Goal: Submit feedback/report problem: Submit feedback/report problem

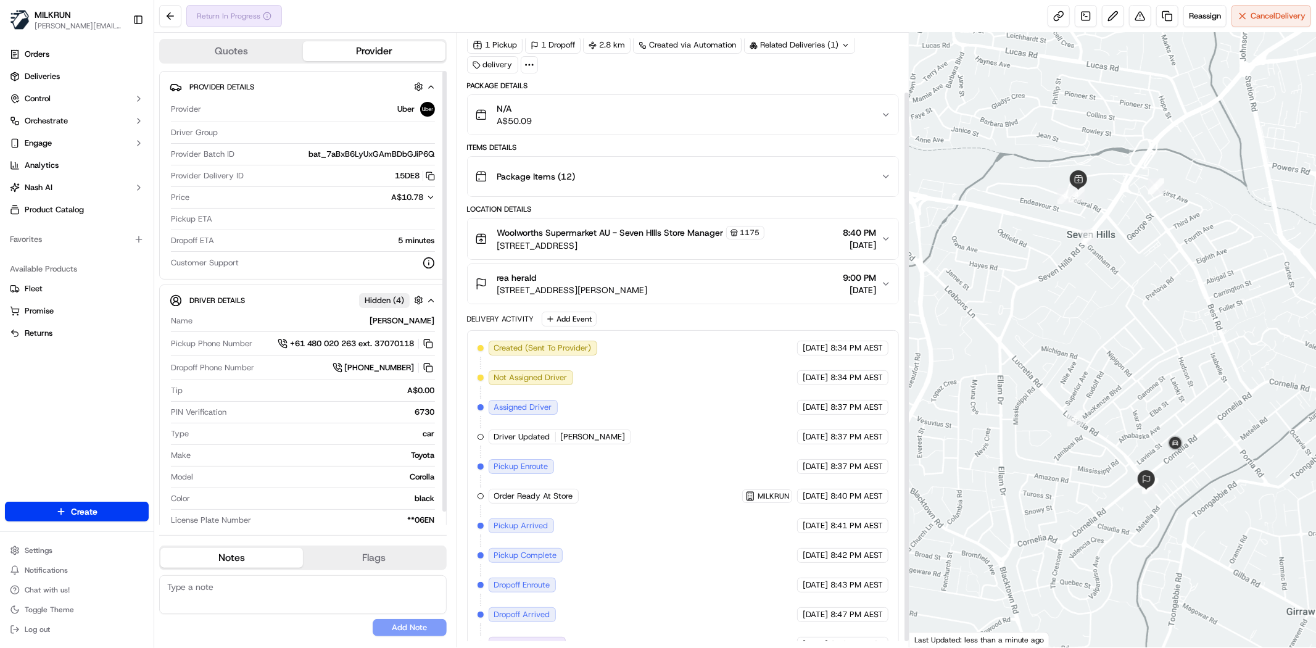
scroll to position [73, 0]
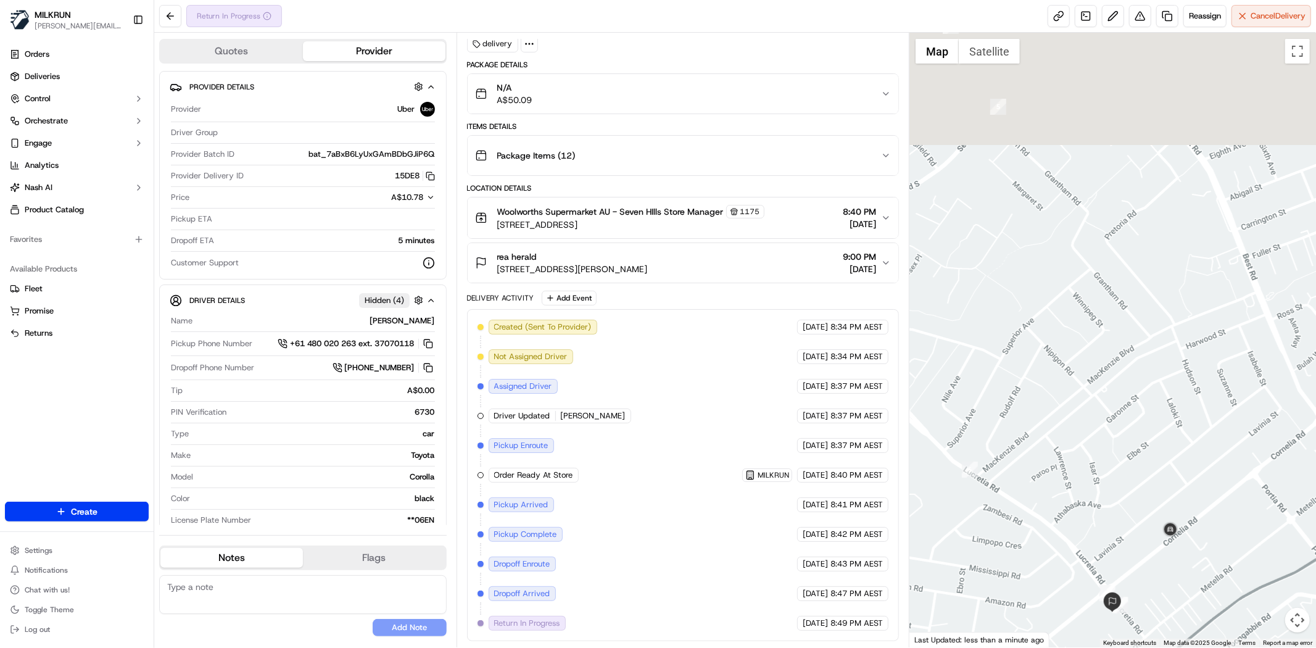
drag, startPoint x: 1103, startPoint y: 534, endPoint x: 1096, endPoint y: 679, distance: 145.1
click at [1096, 647] on html "MILKRUN toman@woolworths.com.au Toggle Sidebar Orders Deliveries Control Orches…" at bounding box center [658, 324] width 1316 height 648
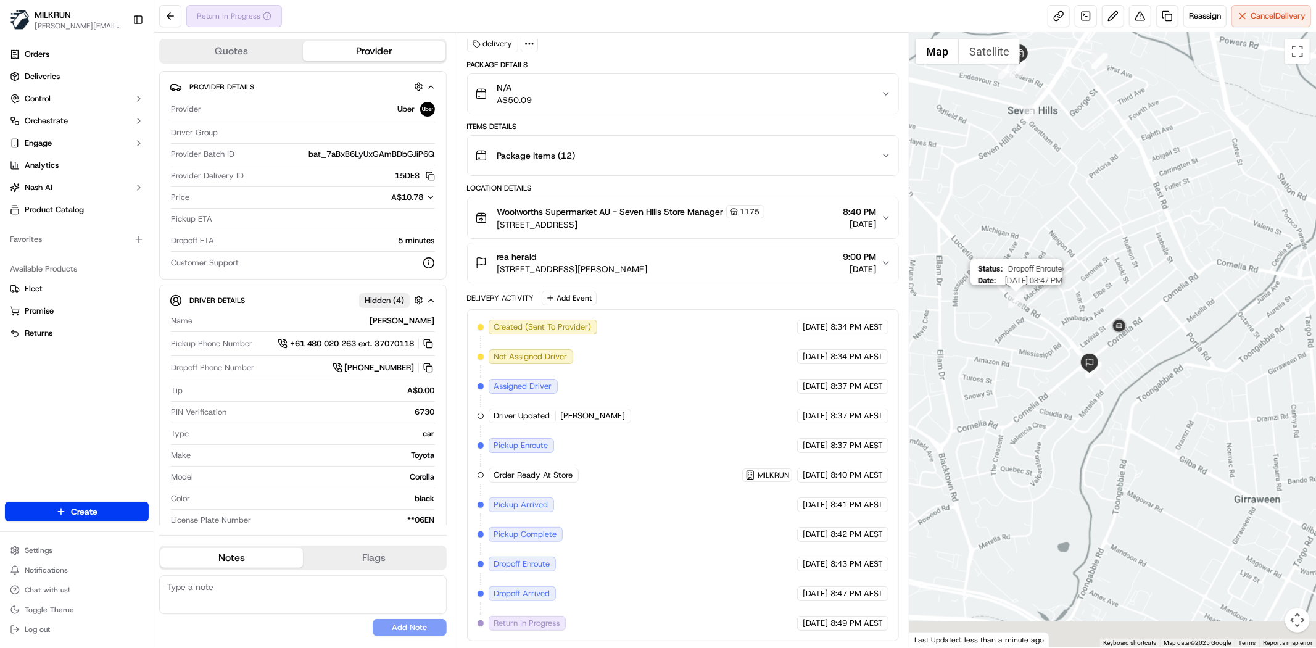
drag, startPoint x: 991, startPoint y: 455, endPoint x: 1025, endPoint y: 313, distance: 146.7
click at [1025, 313] on div "Status : Dropoff Enroute Date : 09/15/2025 08:47 PM" at bounding box center [1112, 340] width 407 height 615
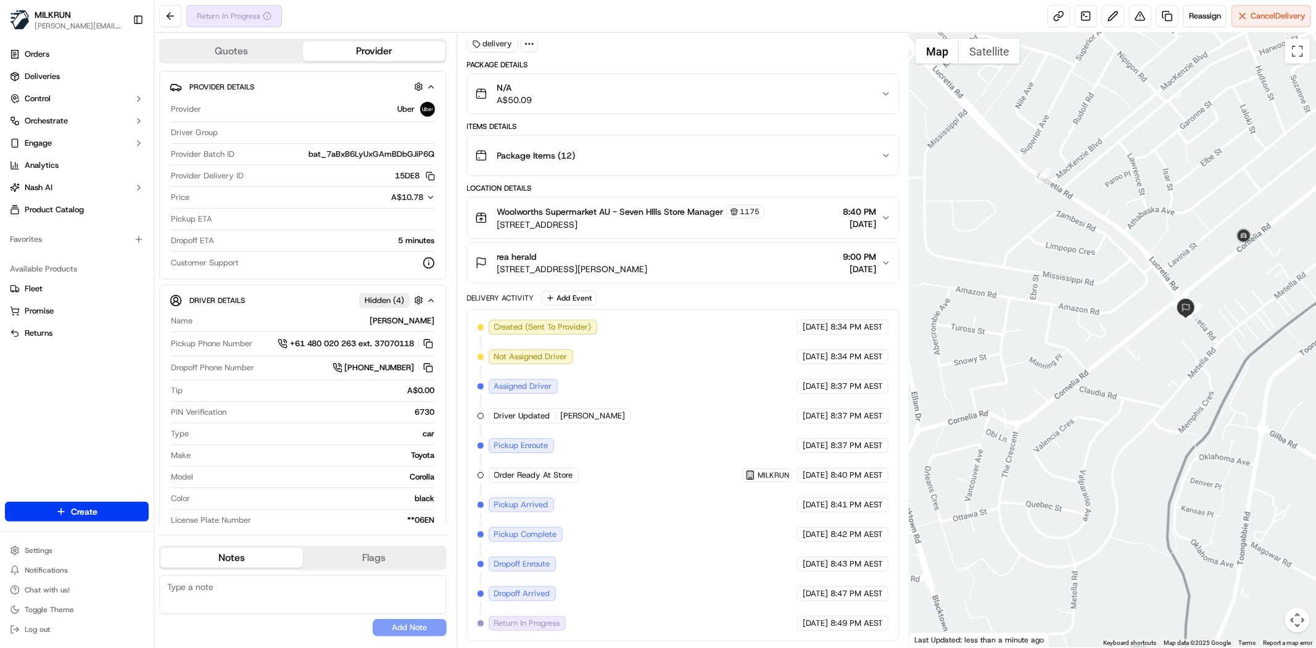
drag, startPoint x: 1207, startPoint y: 286, endPoint x: 1195, endPoint y: 330, distance: 45.9
click at [1195, 330] on div at bounding box center [1112, 340] width 407 height 615
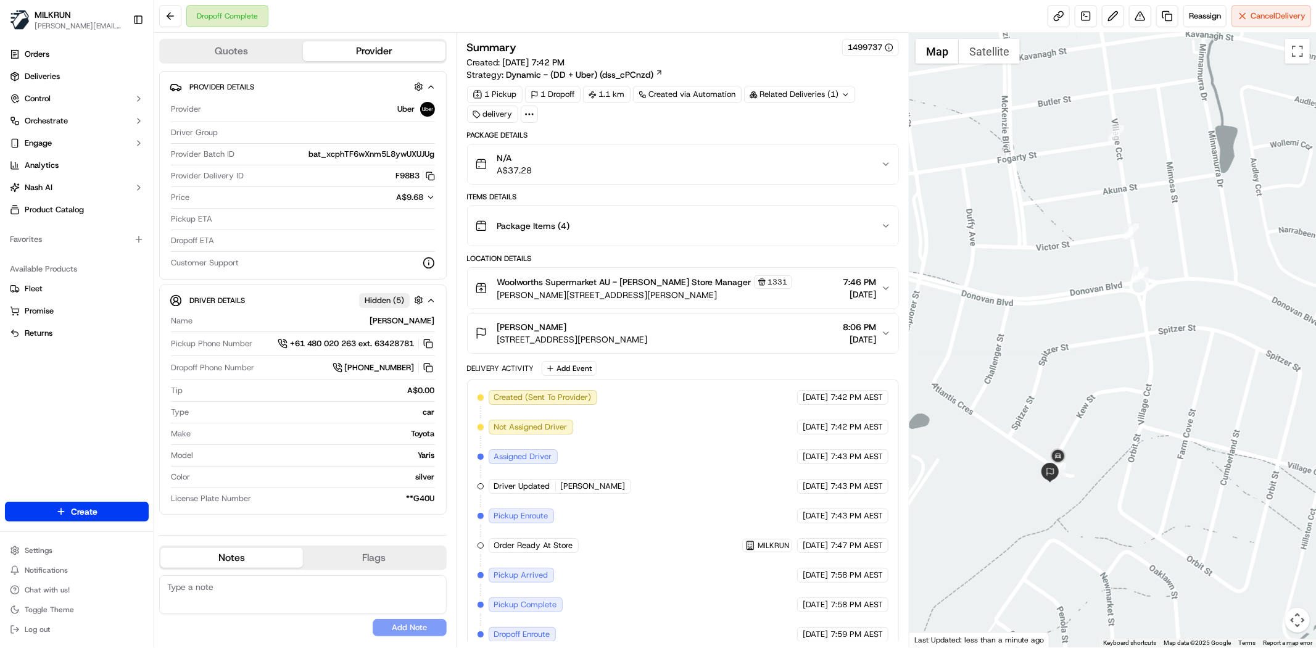
scroll to position [102, 0]
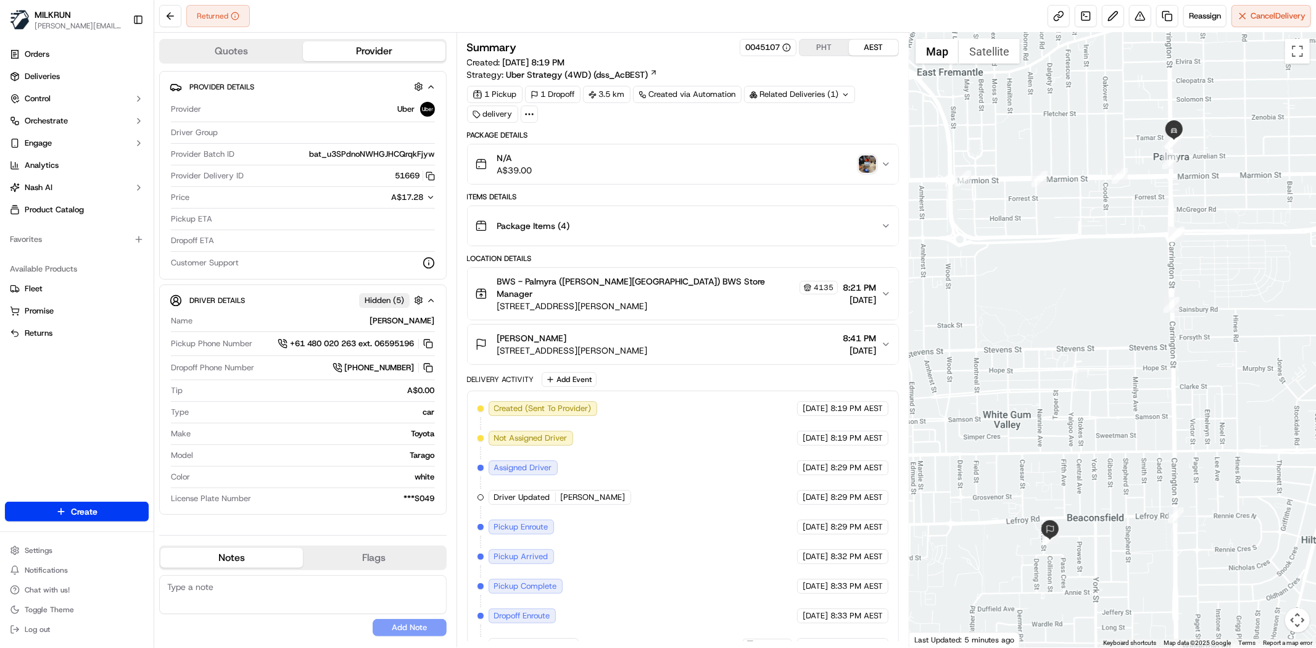
click at [873, 163] on img "button" at bounding box center [867, 163] width 17 height 17
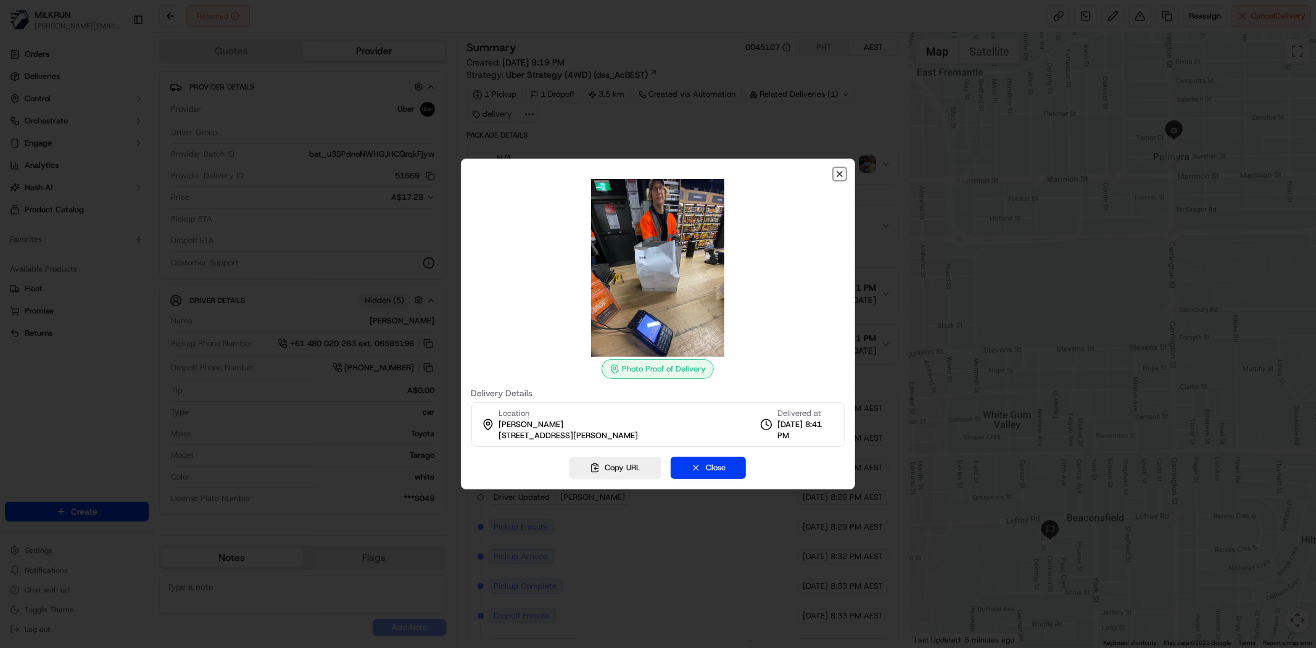
click at [839, 173] on icon "button" at bounding box center [839, 174] width 5 height 5
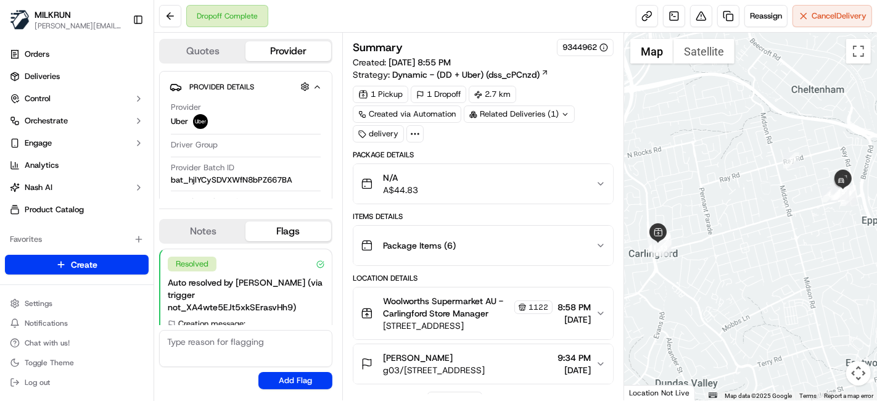
scroll to position [158, 0]
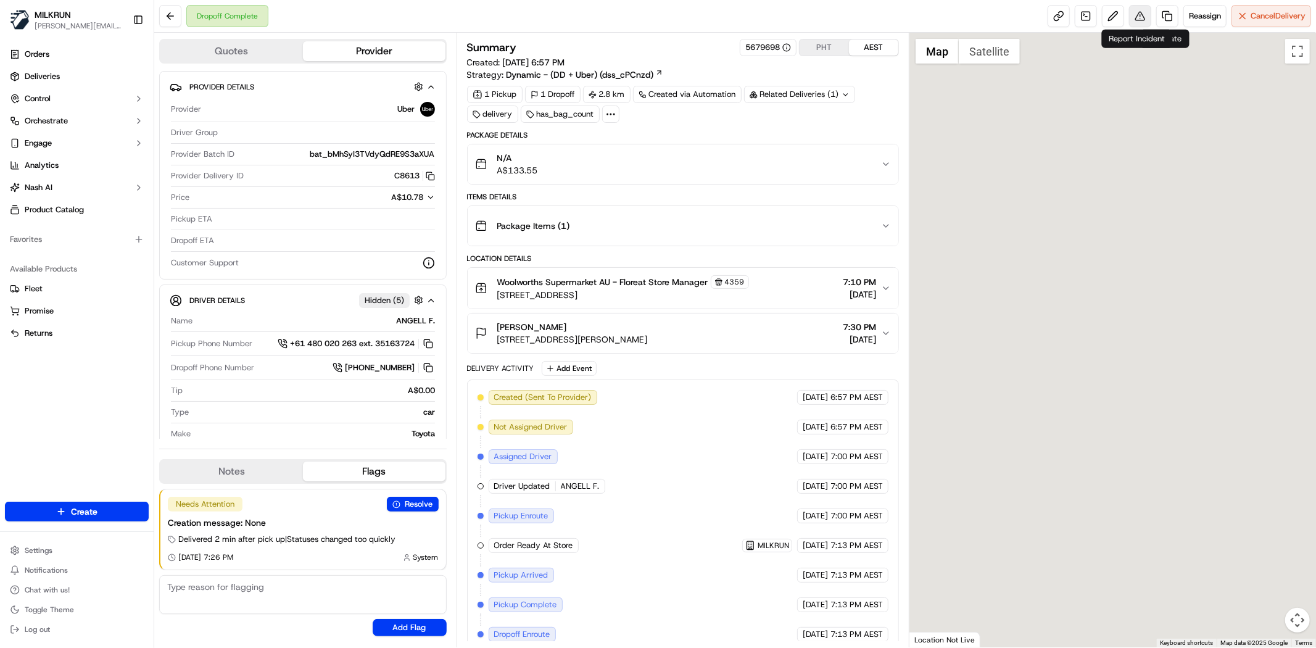
click at [1145, 14] on button at bounding box center [1140, 16] width 22 height 22
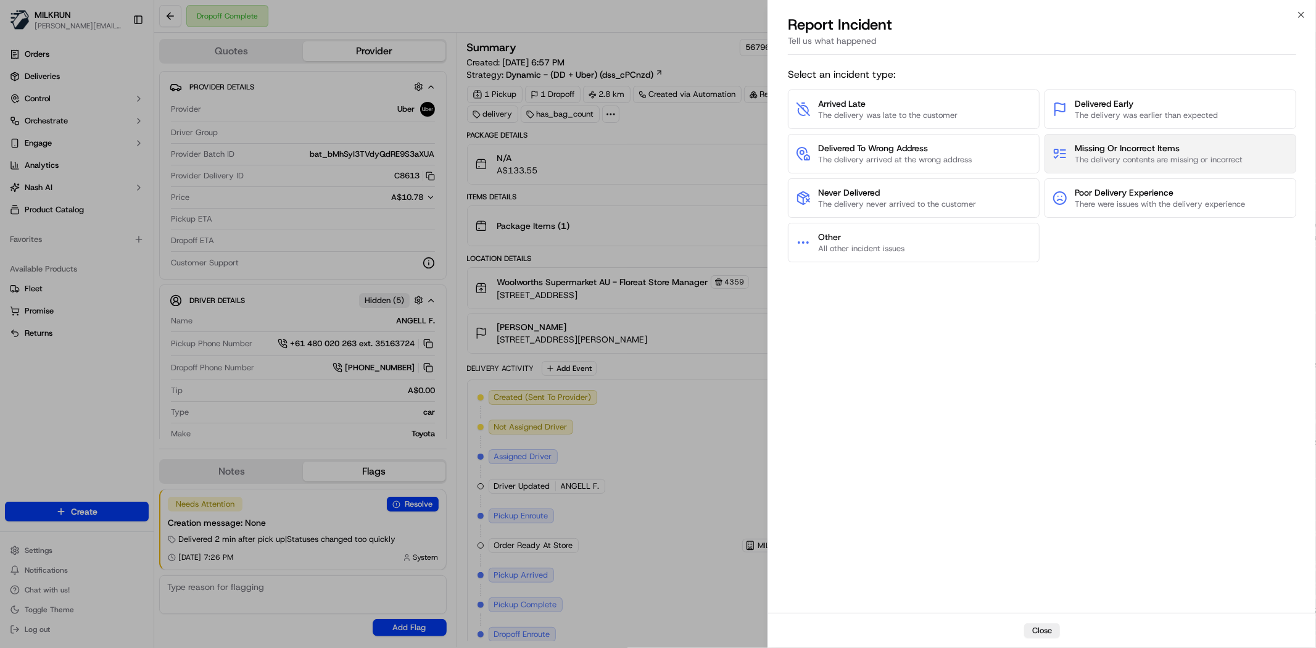
click at [1170, 146] on span "Missing Or Incorrect Items" at bounding box center [1159, 148] width 168 height 12
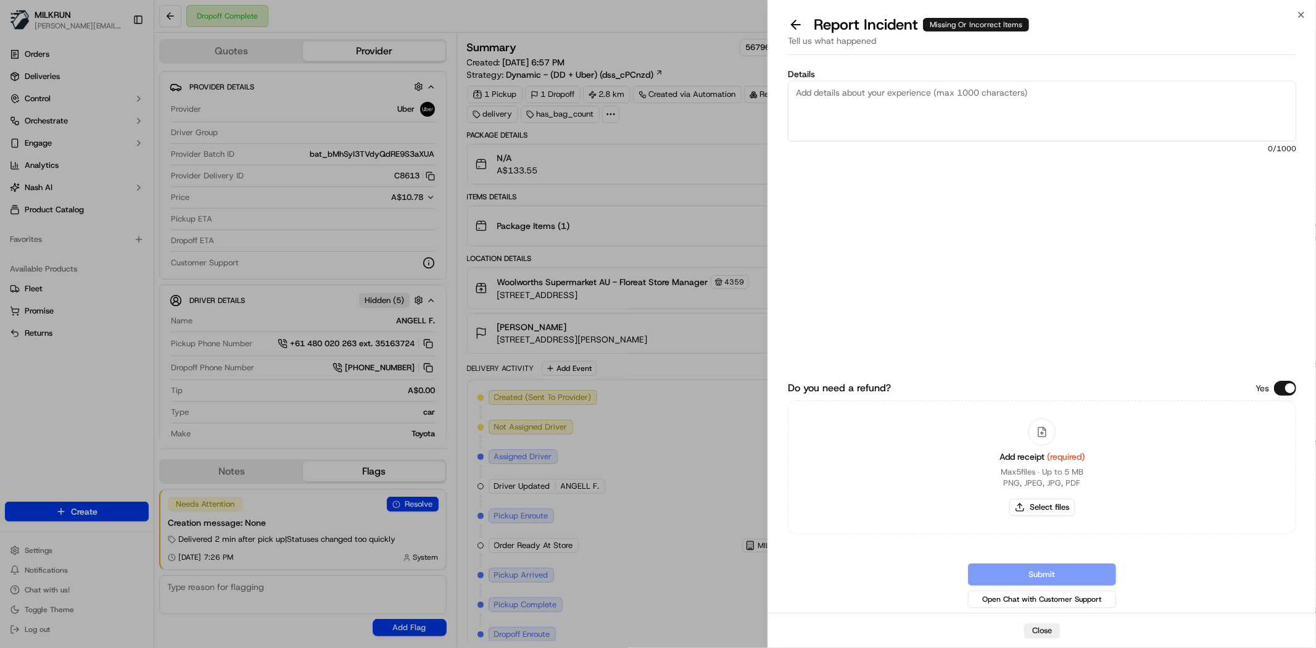
click at [916, 122] on textarea "Details" at bounding box center [1042, 111] width 508 height 60
click at [1045, 506] on button "Select files" at bounding box center [1041, 507] width 65 height 17
type input "C:\fakepath\jo 1.png"
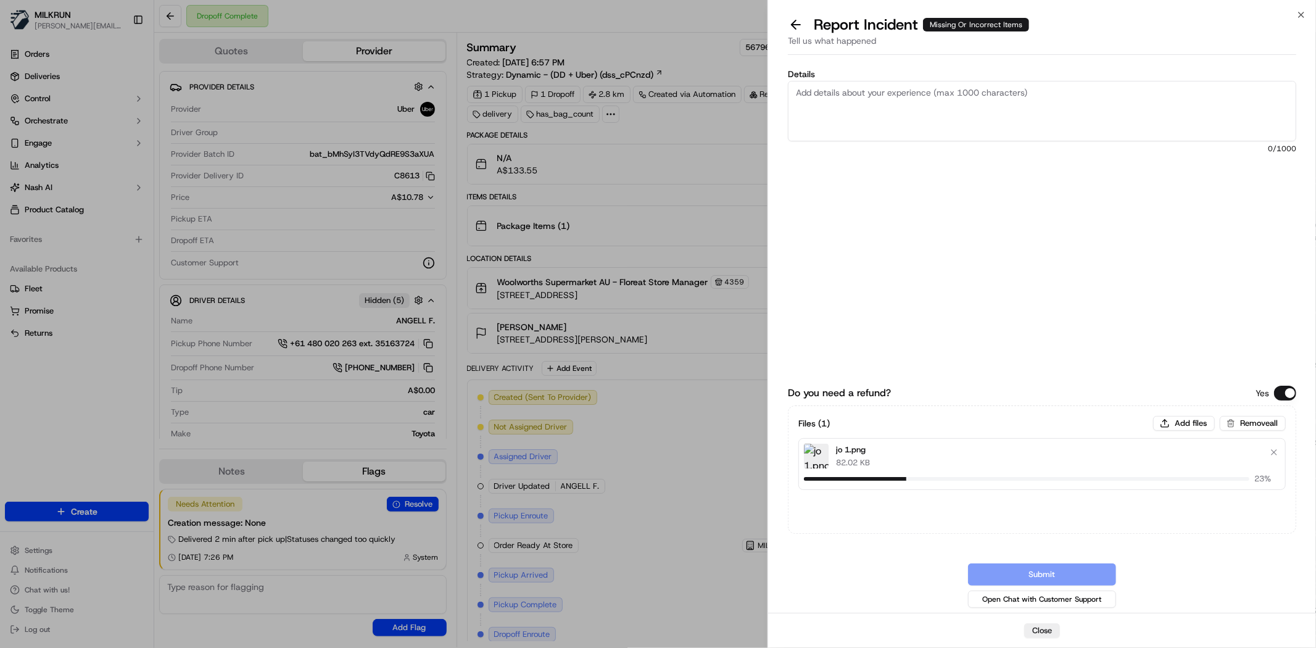
drag, startPoint x: 1023, startPoint y: 122, endPoint x: 1012, endPoint y: 138, distance: 19.7
click at [1016, 122] on textarea "Details" at bounding box center [1042, 111] width 508 height 60
click at [1180, 421] on button "Add files" at bounding box center [1184, 423] width 62 height 15
type input "C:\fakepath\jo 3.png"
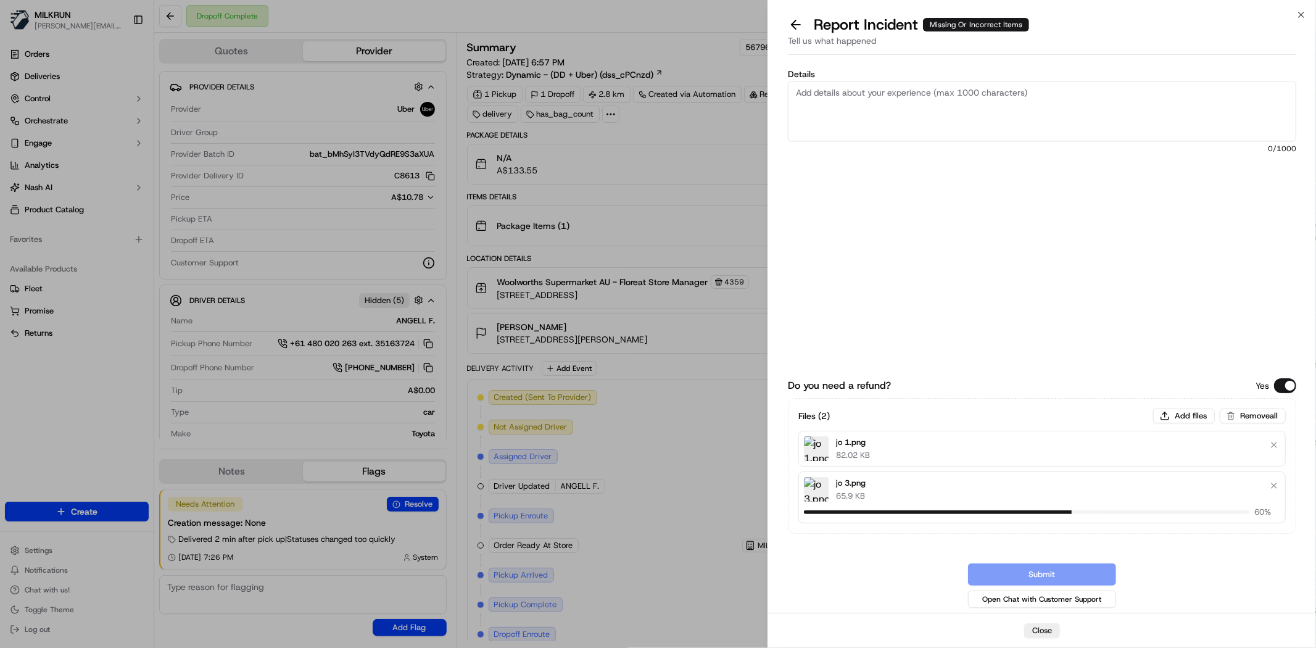
click at [874, 159] on div "Details 0 /1000" at bounding box center [1042, 178] width 508 height 216
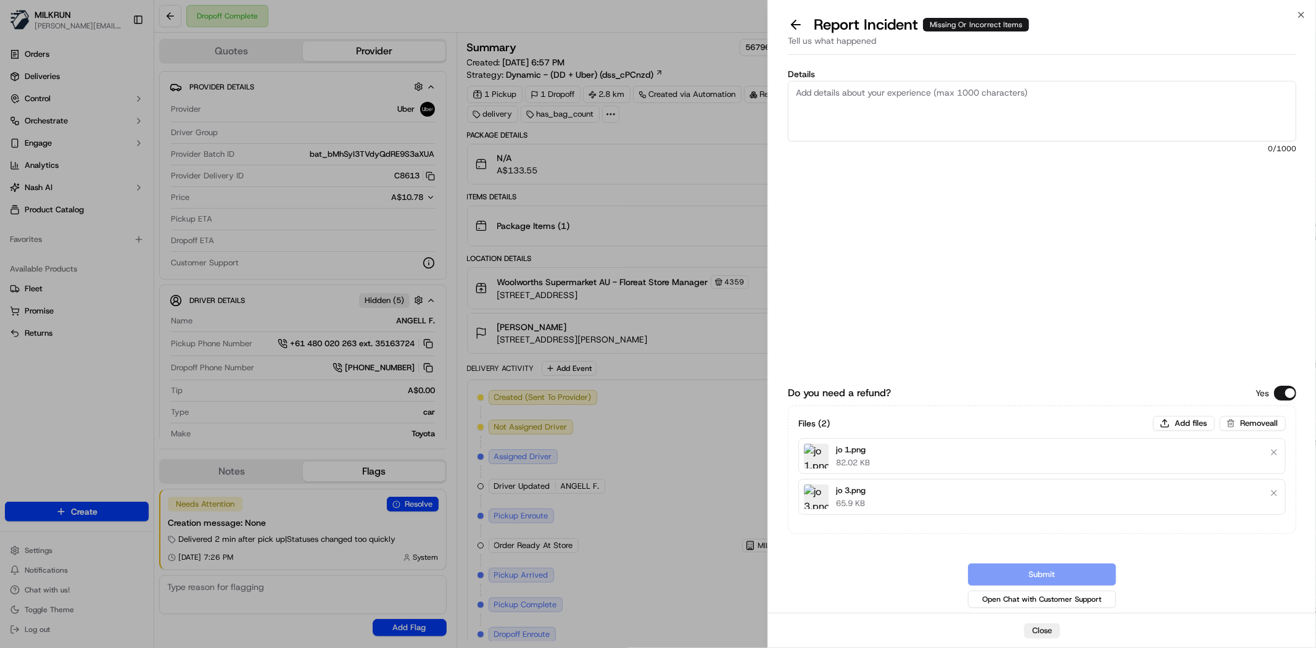
click at [1040, 97] on textarea "Details" at bounding box center [1042, 111] width 508 height 60
type textarea "M"
paste textarea "rankie & Friends Recycled Plastic Dog Tidy Bags Refills 20 x 4 pack $5.50 x1 $5…"
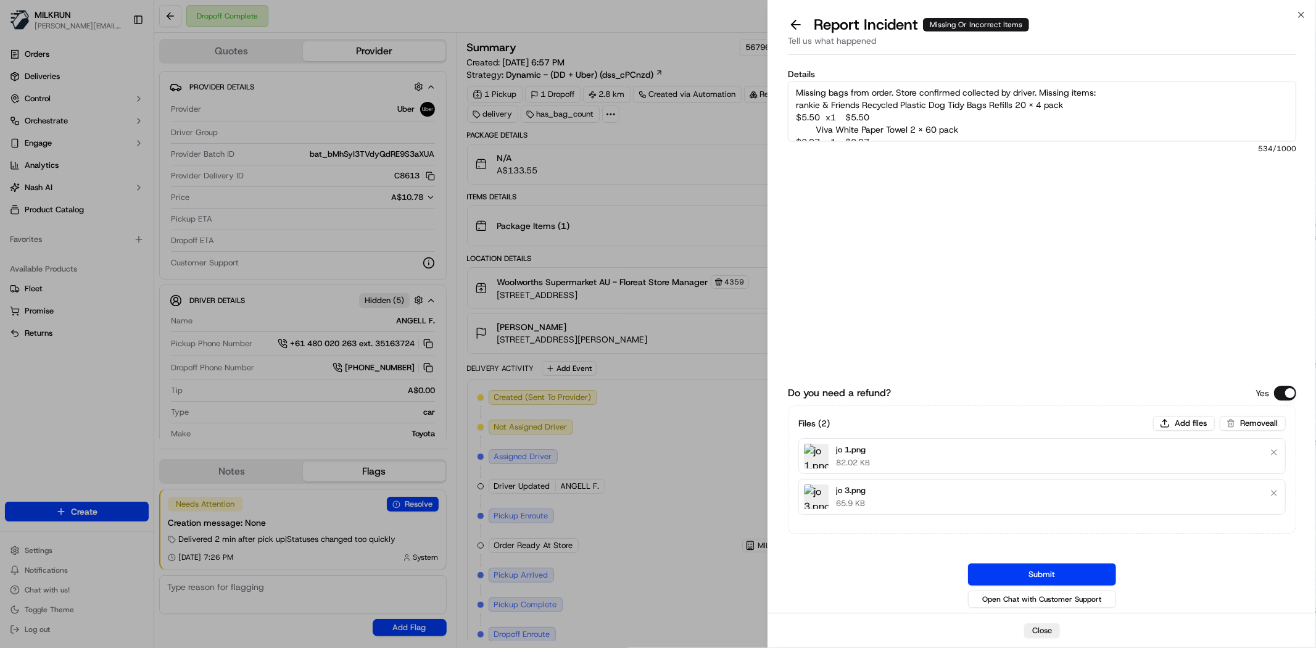
click at [967, 120] on textarea "Missing bags from order. Store confirmed collected by driver. Missing items: ra…" at bounding box center [1042, 111] width 508 height 60
click at [895, 110] on textarea "Missing bags from order. Store confirmed collected by driver. Missing items: ra…" at bounding box center [1042, 111] width 508 height 60
drag, startPoint x: 1070, startPoint y: 116, endPoint x: 814, endPoint y: 87, distance: 257.7
click at [1067, 116] on textarea "Missing bags from order. Store confirmed collected by driver. Missing items: ra…" at bounding box center [1042, 111] width 508 height 60
click at [819, 124] on textarea "Missing bags from order. Store confirmed collected by driver. Missing items: ra…" at bounding box center [1042, 111] width 508 height 60
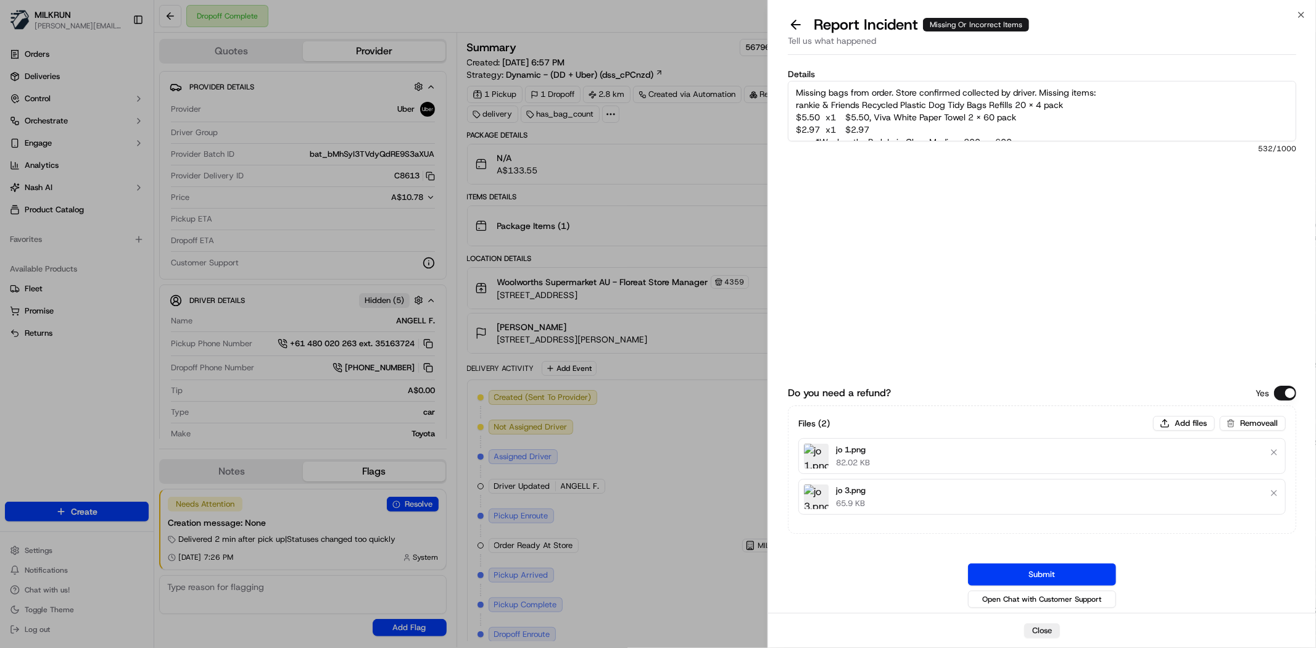
drag, startPoint x: 880, startPoint y: 126, endPoint x: 842, endPoint y: 127, distance: 38.3
click at [842, 127] on textarea "Missing bags from order. Store confirmed collected by driver. Missing items: ra…" at bounding box center [1042, 111] width 508 height 60
click at [827, 130] on textarea "Missing bags from order. Store confirmed collected by driver. Missing items: ra…" at bounding box center [1042, 111] width 508 height 60
click at [1031, 114] on textarea "Missing bags from order. Store confirmed collected by driver. Missing items: ra…" at bounding box center [1042, 111] width 508 height 60
click at [945, 125] on textarea "Missing bags from order. Store confirmed collected by driver. Missing items: ra…" at bounding box center [1042, 111] width 508 height 60
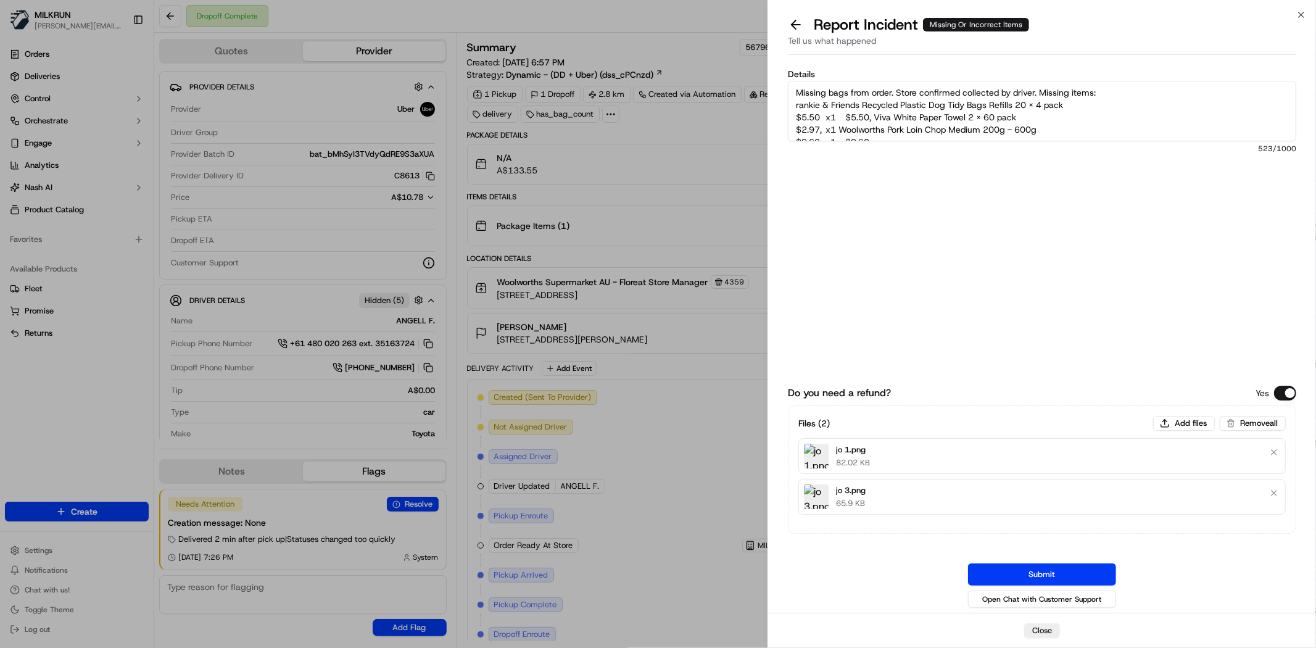
click at [917, 138] on textarea "Missing bags from order. Store confirmed collected by driver. Missing items: ra…" at bounding box center [1042, 111] width 508 height 60
click at [884, 131] on textarea "Missing bags from order. Store confirmed collected by driver. Missing items: ra…" at bounding box center [1042, 111] width 508 height 60
click at [821, 88] on textarea "Missing bags from order. Store confirmed collected by driver. Missing items: ra…" at bounding box center [1042, 111] width 508 height 60
click at [816, 82] on textarea "Missing bags from order. Store confirmed collected by driver. Missing items: ra…" at bounding box center [1042, 111] width 508 height 60
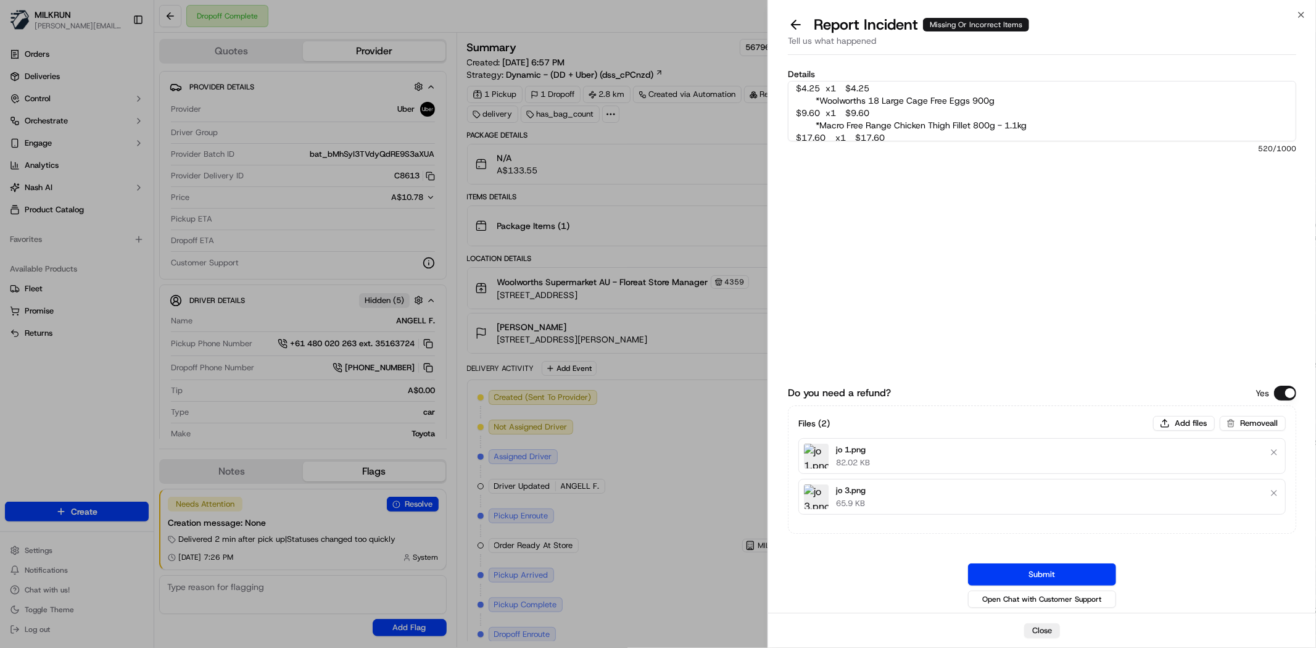
scroll to position [54, 0]
click at [795, 99] on textarea "Missing bags from order. Store confirmed collected by driver. Missing items: ra…" at bounding box center [1042, 111] width 508 height 60
click at [889, 132] on textarea "Missing bags from order. Store confirmed collected by driver. Missing items: ra…" at bounding box center [1042, 111] width 508 height 60
paste textarea "*Pumpkin Kent Cut Each $2.75 x1 $2.75"
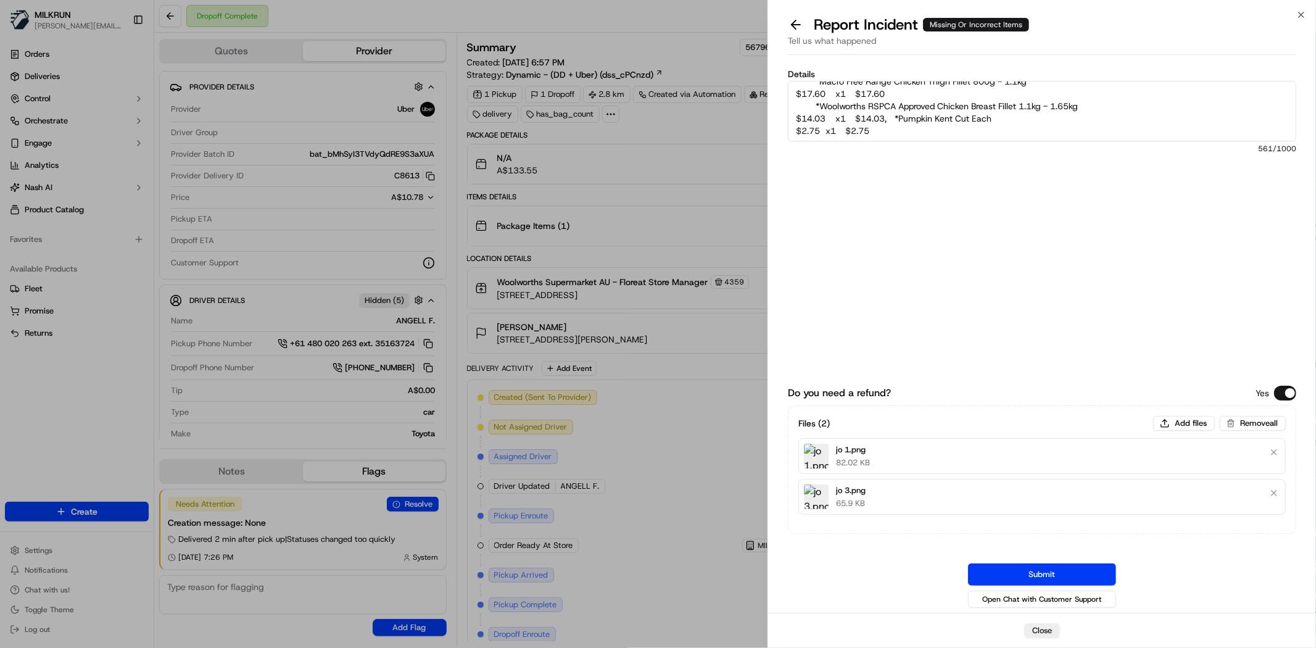
scroll to position [111, 0]
paste textarea "*SPC Two Fruits Diced In Juice Canned Fruit 825g $5.85 x1 $5.85"
paste textarea "Brioche Gourmet Sliced Loaf 500g $9.70 x1 $9.70"
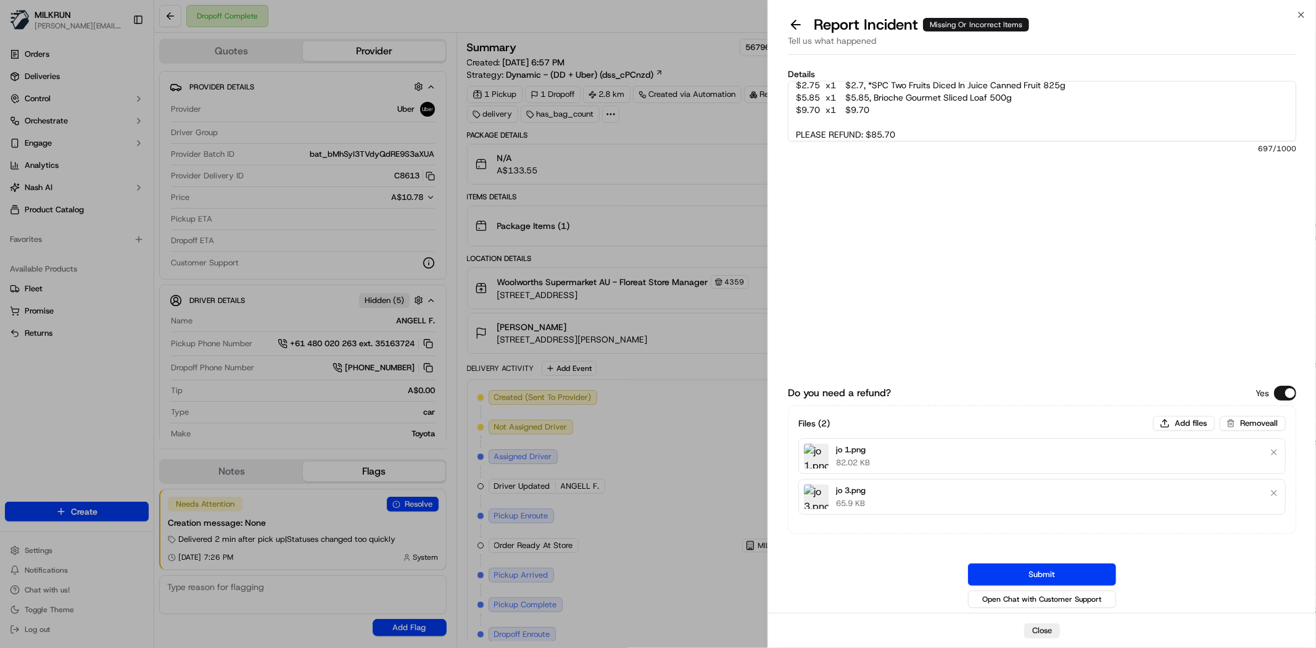
click at [1034, 101] on textarea "Missing bags from order. Store confirmed collected by driver. Missing items: ra…" at bounding box center [1042, 111] width 508 height 60
type textarea "Missing bags from order. Store confirmed collected by driver. Missing items: ra…"
click at [1021, 572] on button "Submit" at bounding box center [1042, 574] width 148 height 22
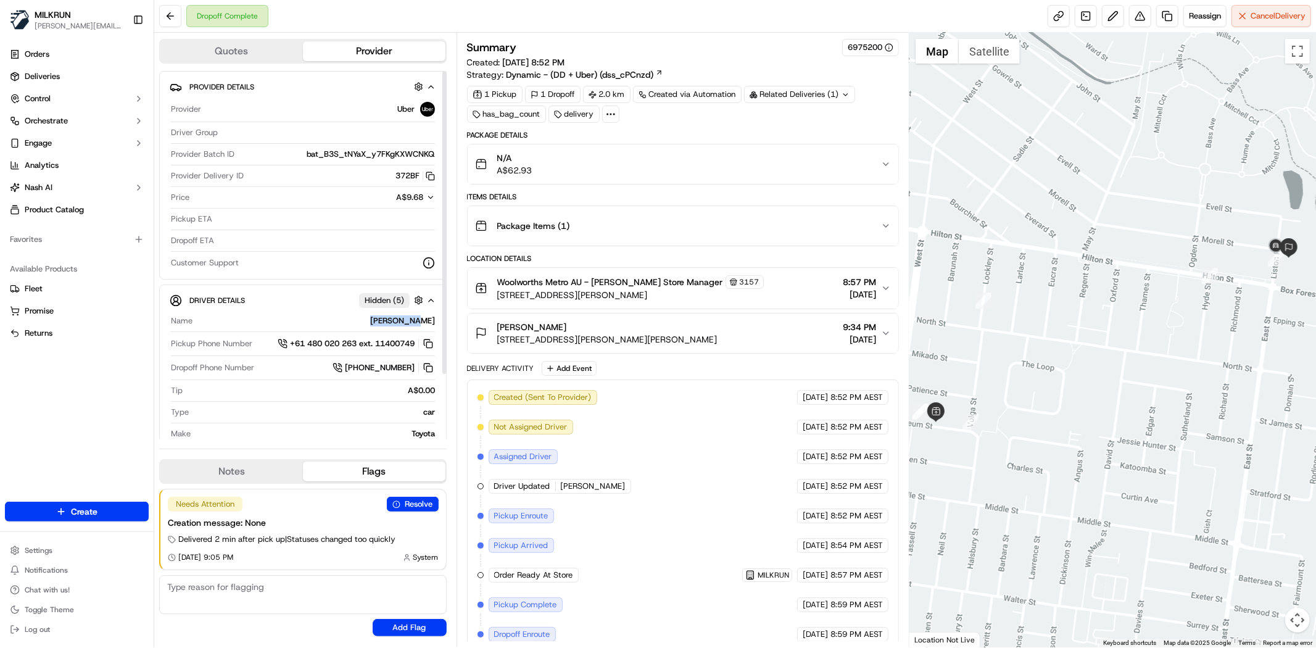
drag, startPoint x: 383, startPoint y: 318, endPoint x: 434, endPoint y: 320, distance: 51.8
click at [434, 320] on div "HEMANTH E." at bounding box center [316, 320] width 238 height 11
copy div "HEMANTH E."
click at [171, 17] on button at bounding box center [170, 16] width 22 height 22
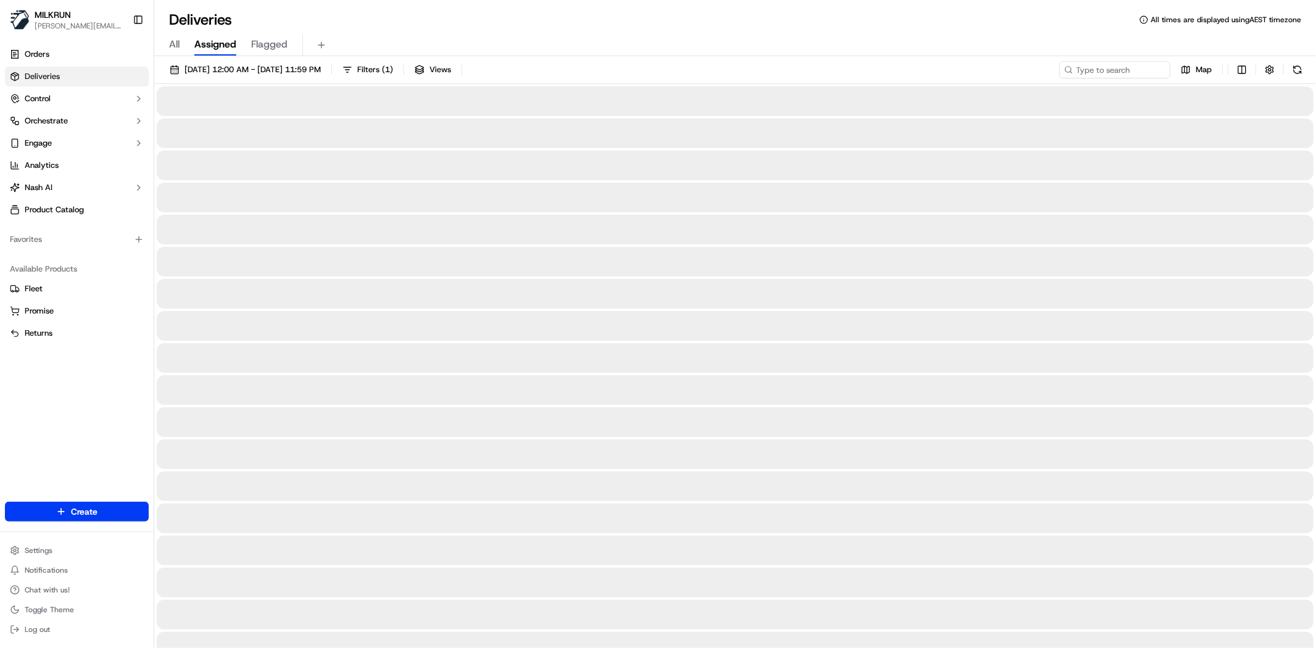
click at [1096, 73] on input at bounding box center [1096, 69] width 148 height 17
paste input "HEMANTH E."
type input "HEMANTH E."
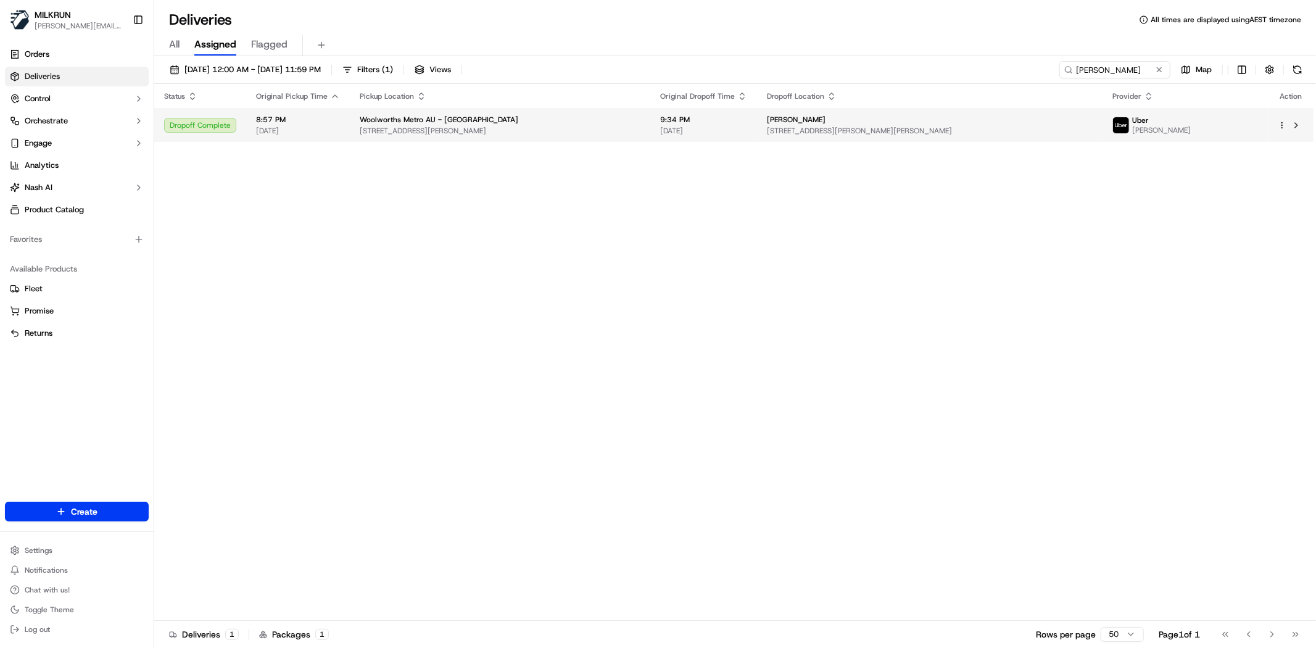
click at [975, 118] on div "Josephine magliolo" at bounding box center [930, 120] width 326 height 10
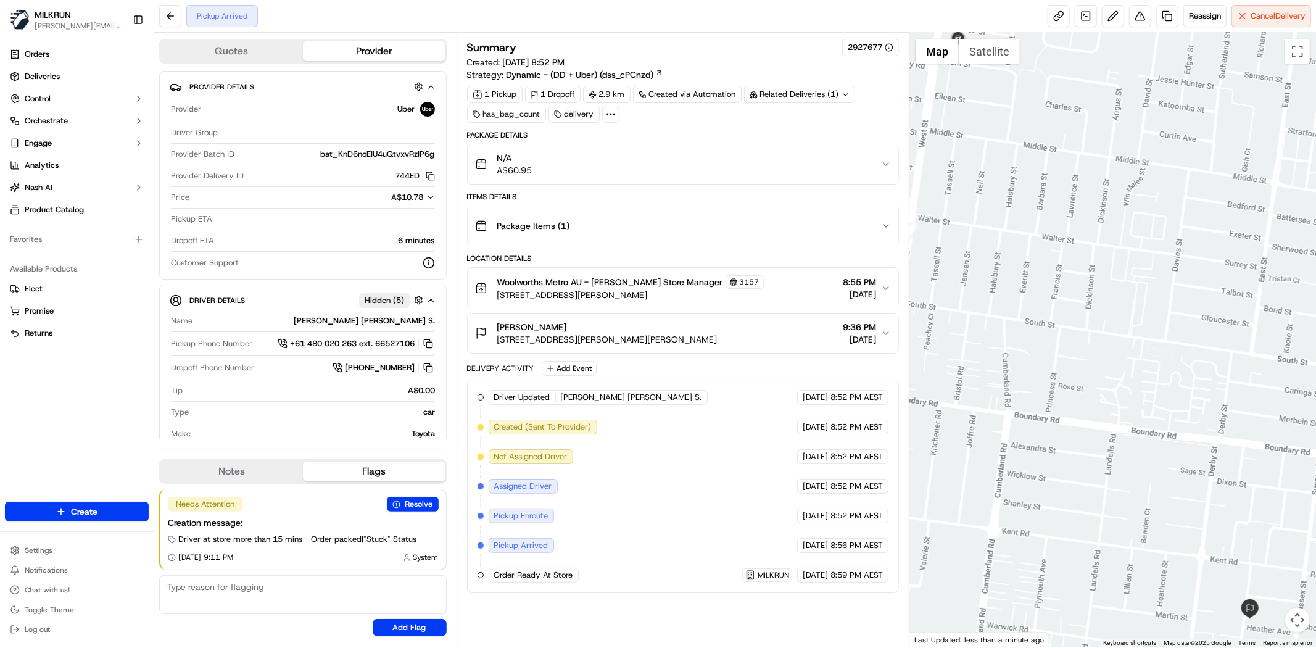
click at [1283, 35] on div at bounding box center [1112, 340] width 407 height 615
click at [1276, 12] on span "Cancel Delivery" at bounding box center [1278, 15] width 55 height 11
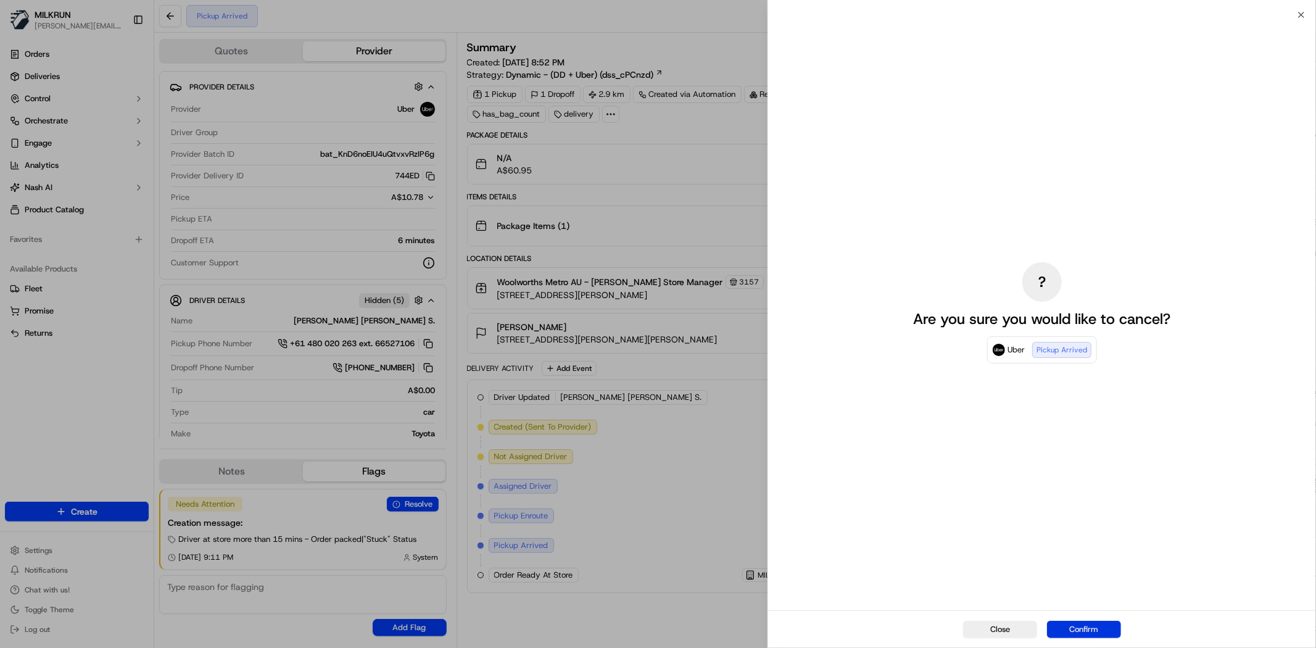
click at [1080, 631] on button "Confirm" at bounding box center [1084, 629] width 74 height 17
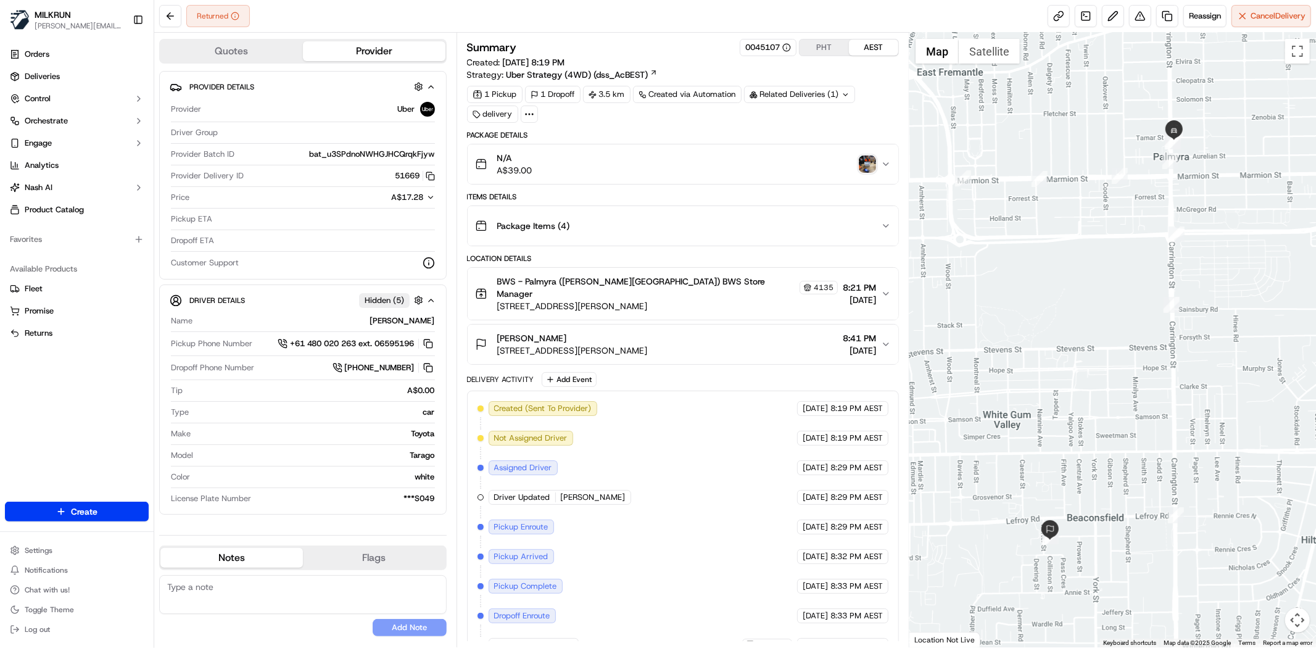
click at [864, 163] on img "button" at bounding box center [867, 163] width 17 height 17
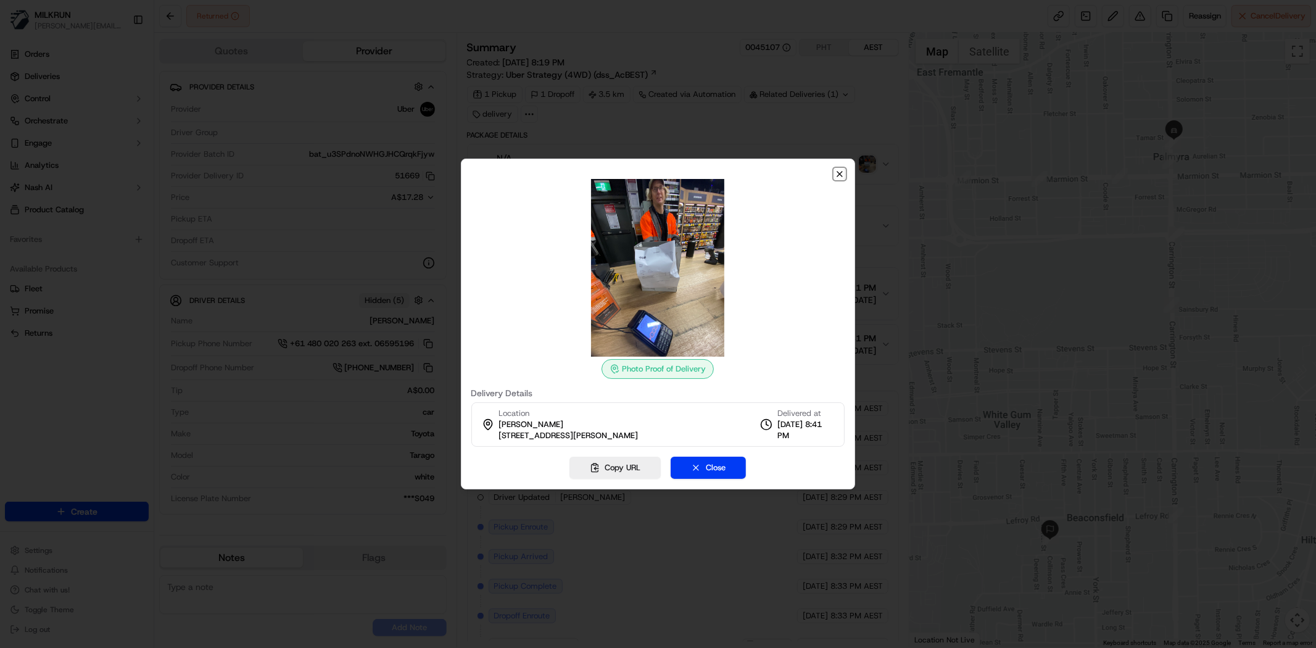
click at [844, 173] on icon "button" at bounding box center [840, 174] width 10 height 10
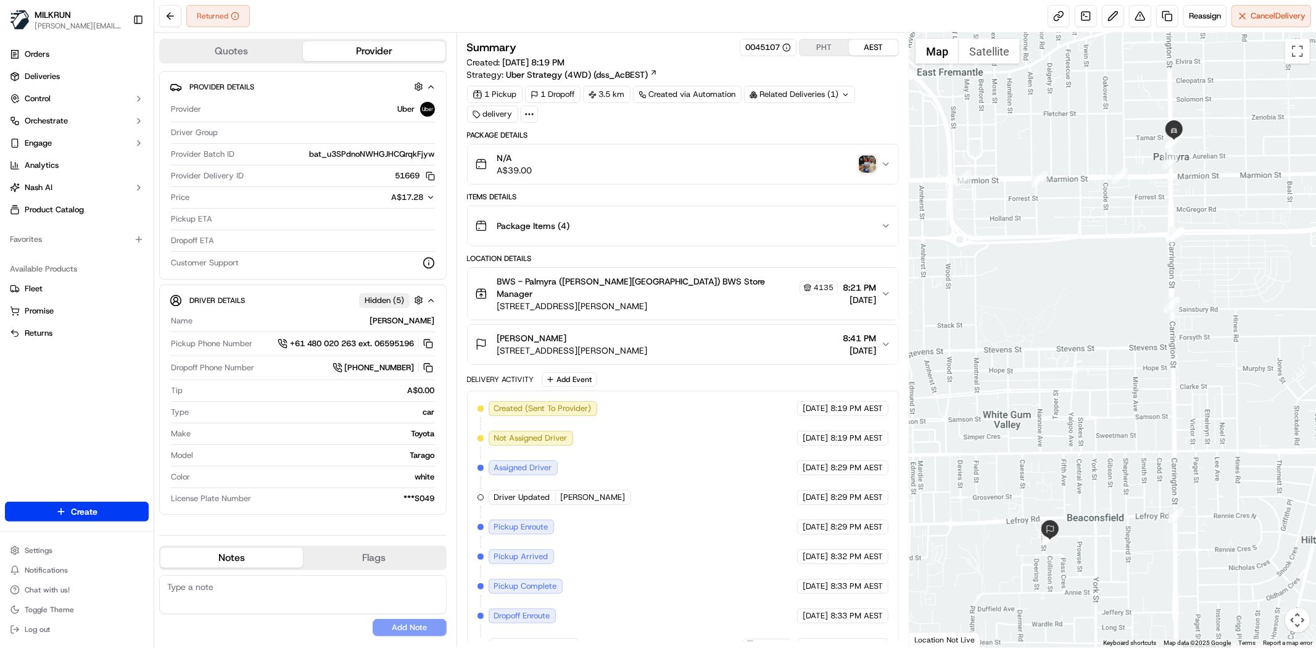
click at [868, 163] on img "button" at bounding box center [867, 163] width 17 height 17
click at [175, 19] on button at bounding box center [170, 16] width 22 height 22
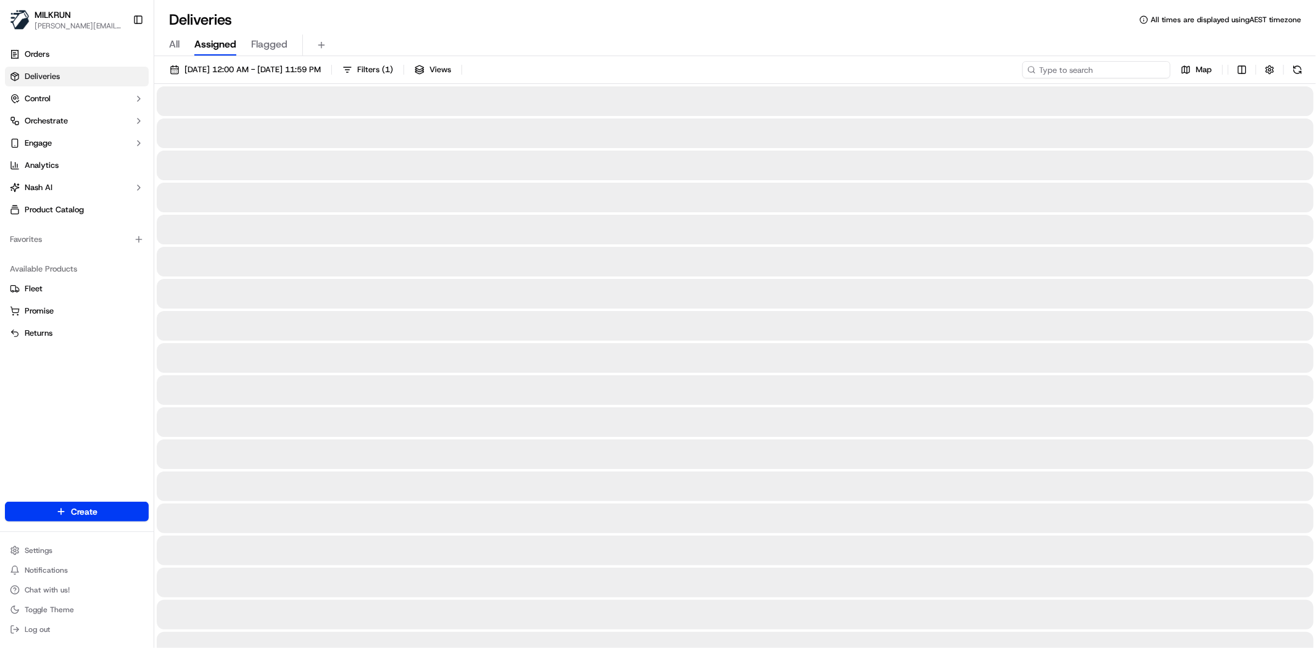
click at [1122, 66] on input at bounding box center [1096, 69] width 148 height 17
paste input "eden may"
type input "eden may"
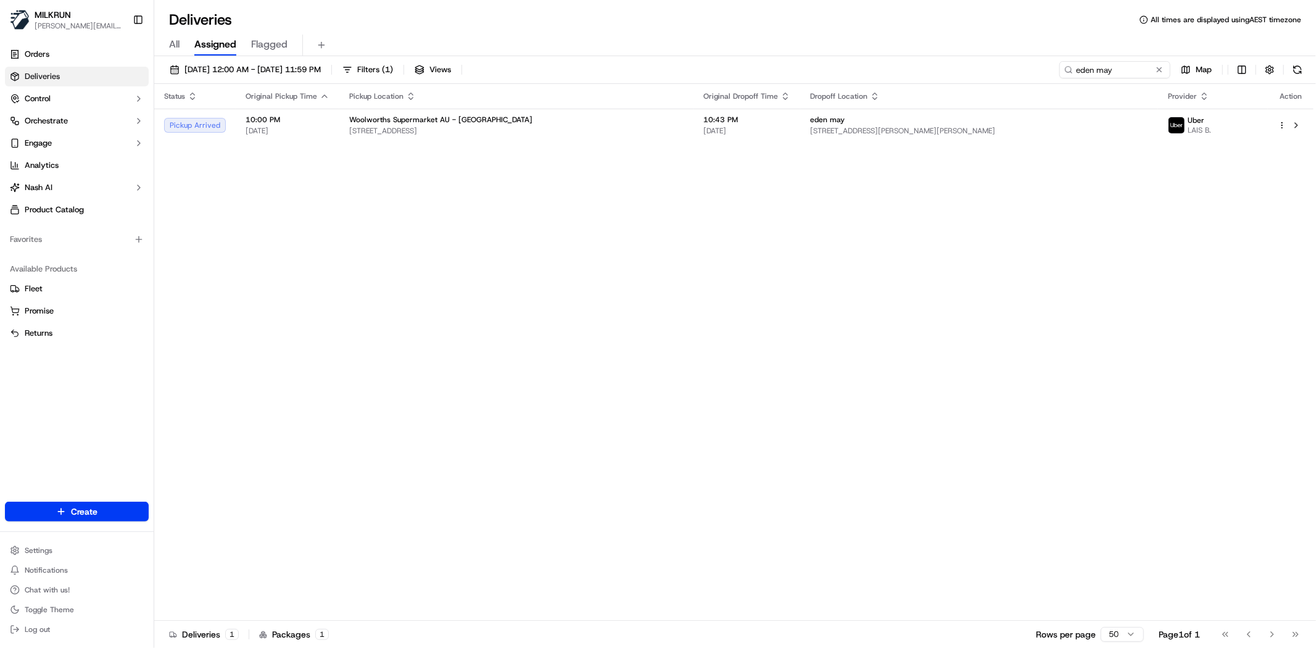
click at [778, 143] on div "Status Original Pickup Time Pickup Location Original Dropoff Time Dropoff Locat…" at bounding box center [733, 352] width 1159 height 537
click at [810, 115] on span "eden may" at bounding box center [827, 120] width 35 height 10
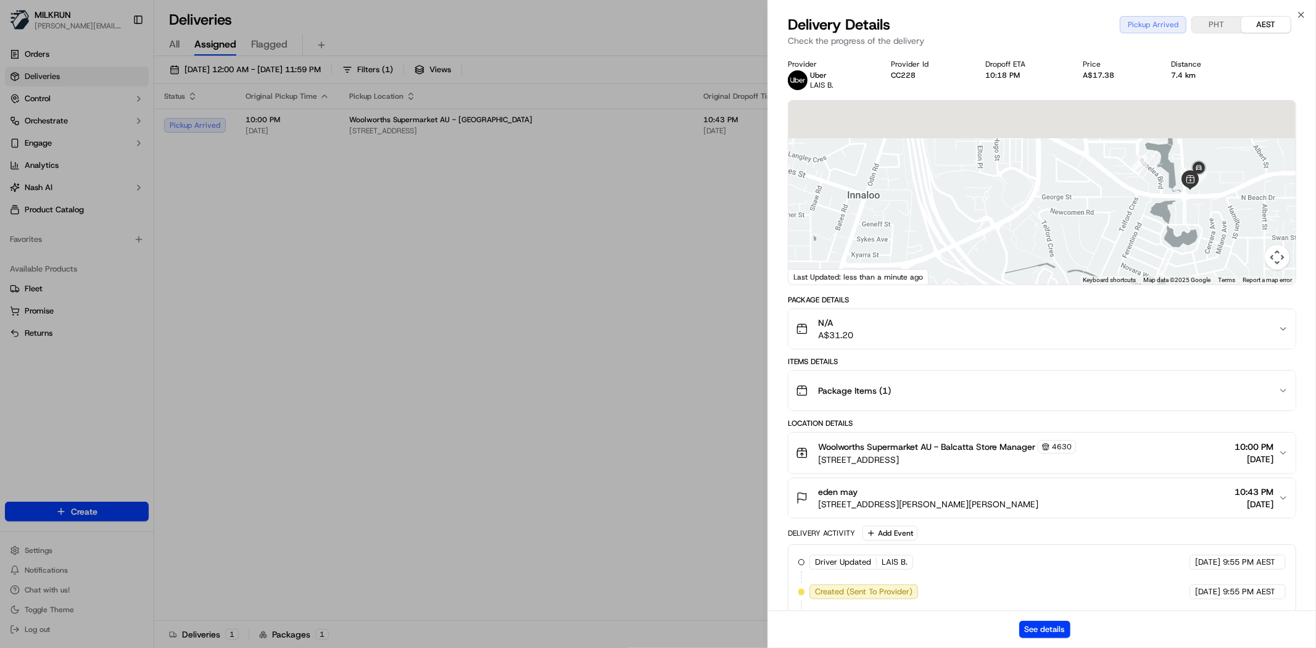
drag, startPoint x: 1251, startPoint y: 155, endPoint x: 1161, endPoint y: 254, distance: 133.7
click at [1161, 254] on div at bounding box center [1041, 193] width 507 height 184
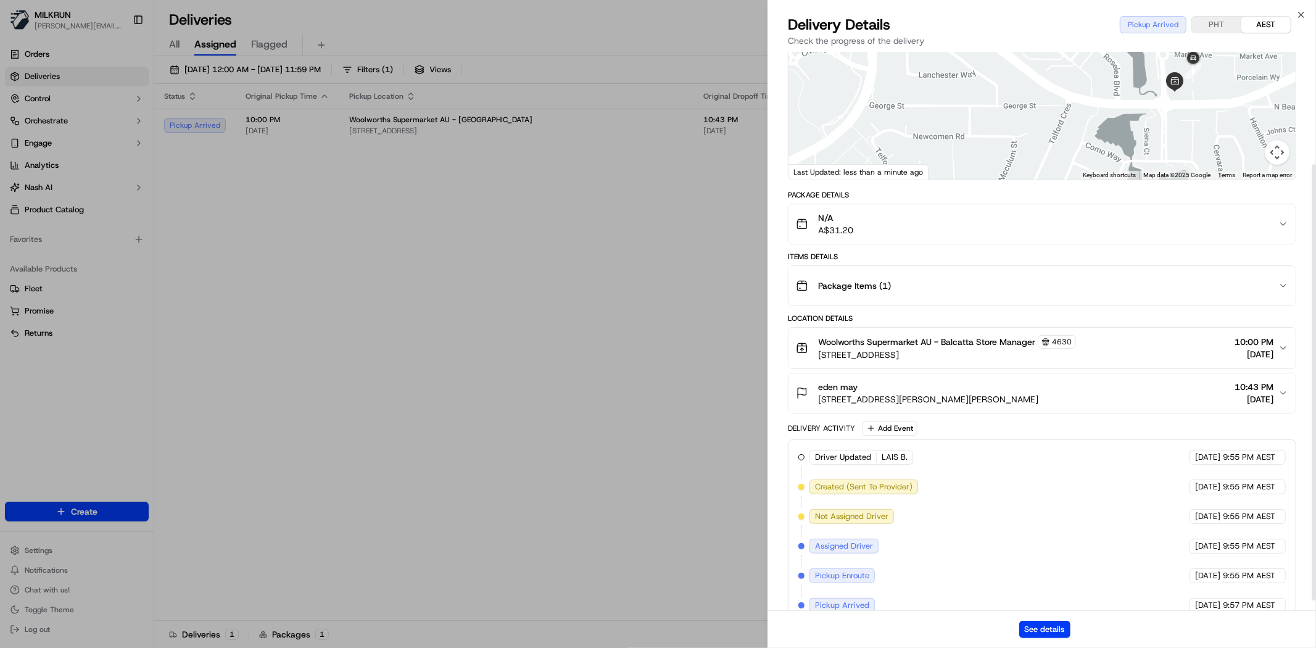
scroll to position [156, 0]
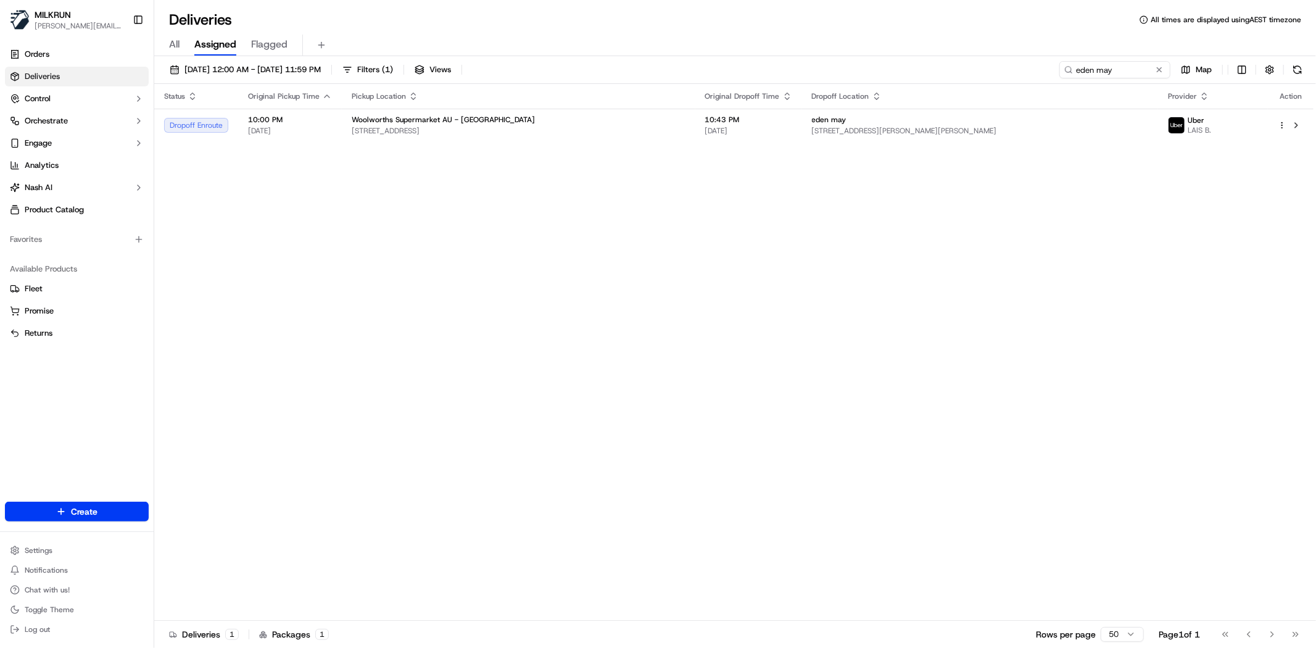
click at [344, 102] on th "Pickup Location" at bounding box center [519, 96] width 354 height 25
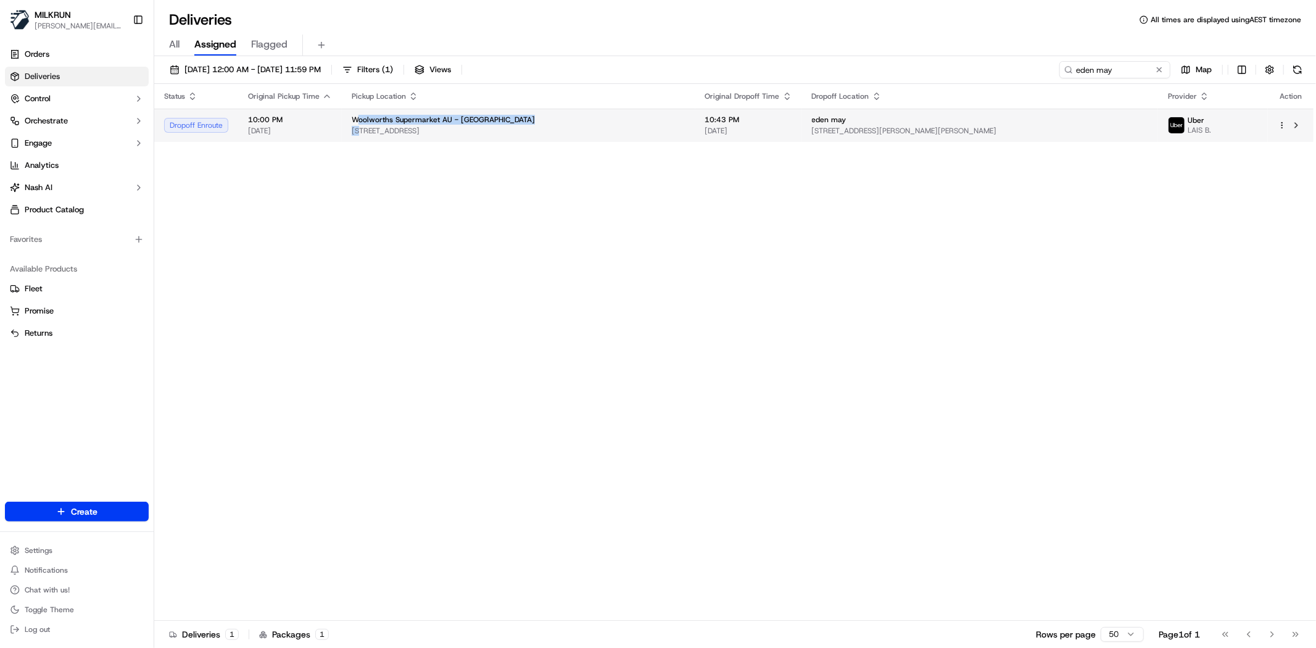
click at [358, 121] on div "Woolworths Supermarket AU - Balcatta 732 Karrinyup Rd, Balcatta, WA 6021, AU" at bounding box center [519, 125] width 334 height 21
click at [639, 118] on div "Woolworths Supermarket AU - Balcatta" at bounding box center [519, 120] width 334 height 10
click at [695, 136] on td "10:43 PM 15/09/2025" at bounding box center [748, 125] width 107 height 33
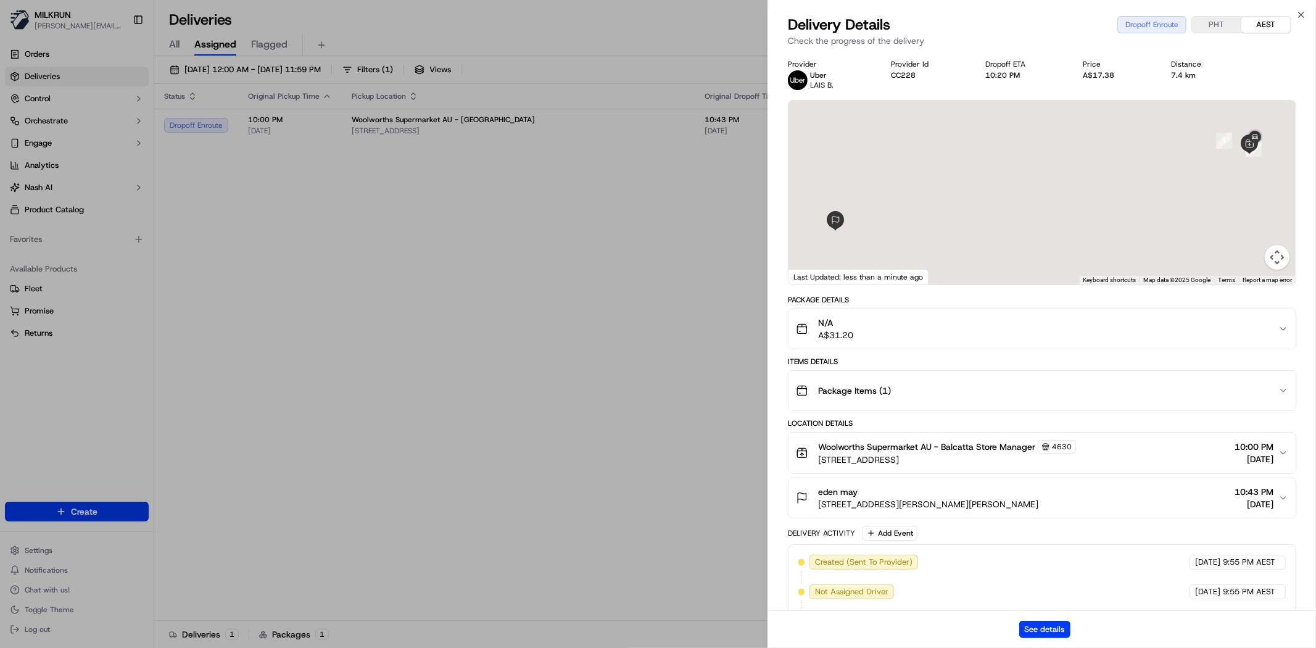
click at [1029, 619] on div "See details" at bounding box center [1042, 629] width 548 height 38
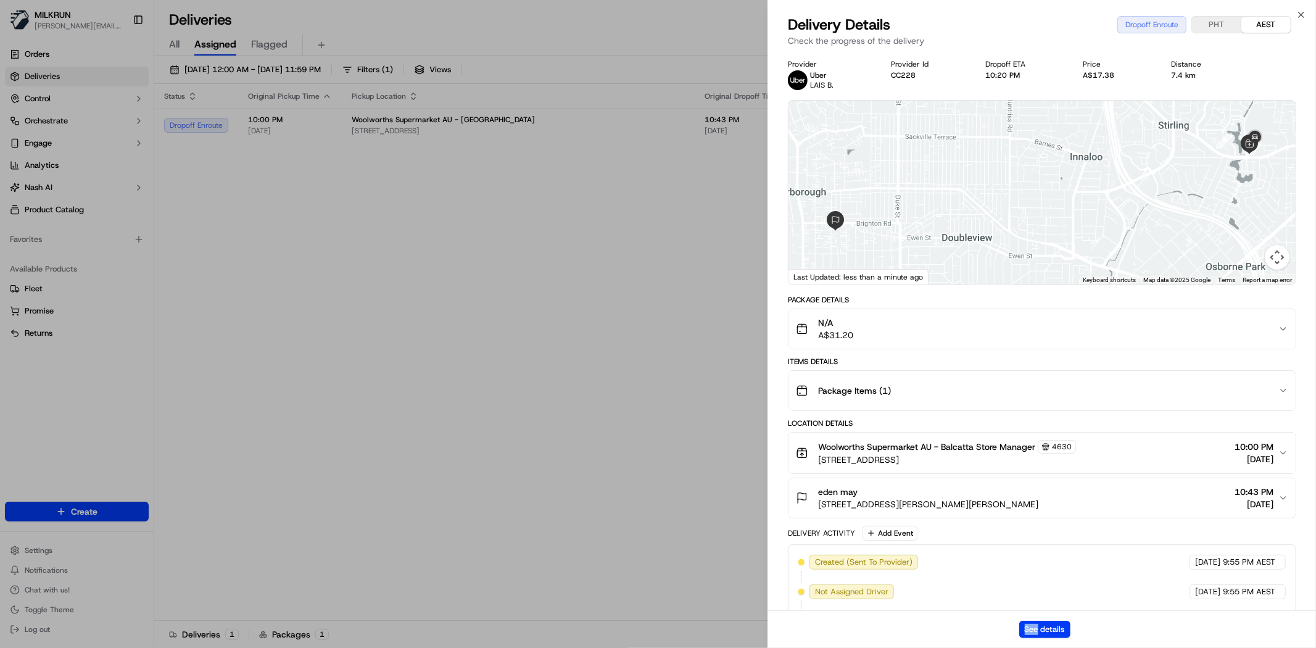
click at [1029, 619] on div "See details" at bounding box center [1042, 629] width 548 height 38
click at [1029, 620] on div "See details" at bounding box center [1042, 629] width 548 height 38
click at [1028, 621] on button "See details" at bounding box center [1044, 629] width 51 height 17
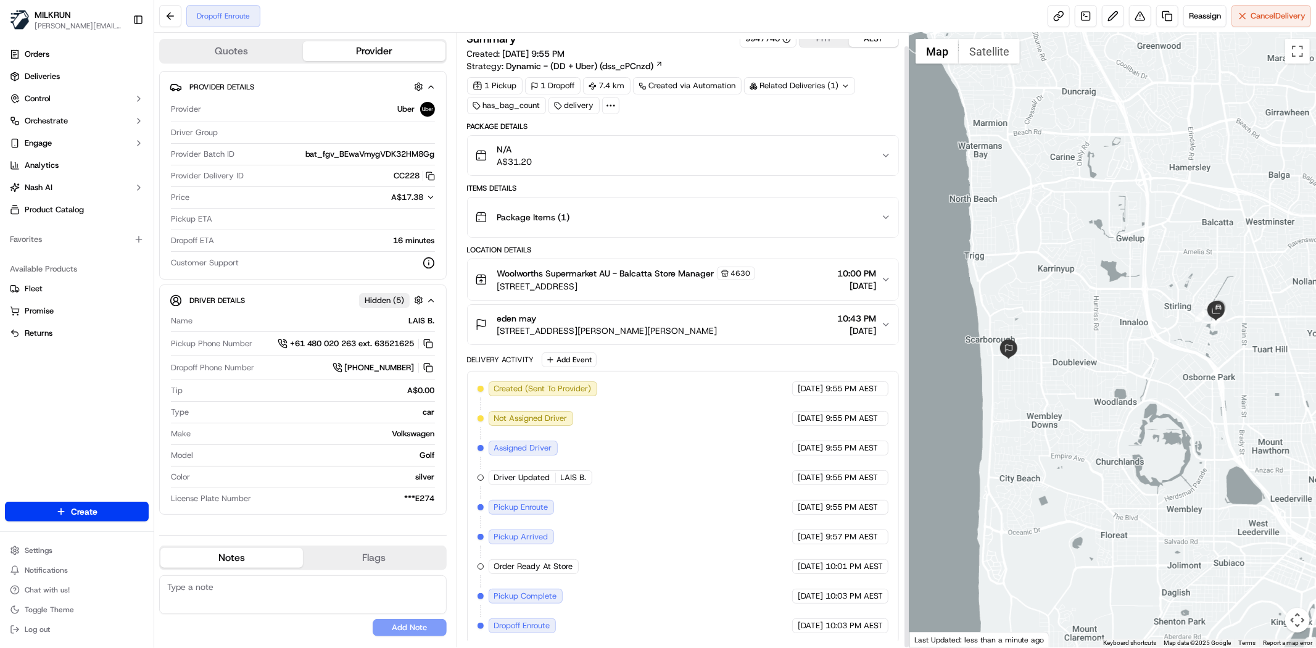
scroll to position [14, 0]
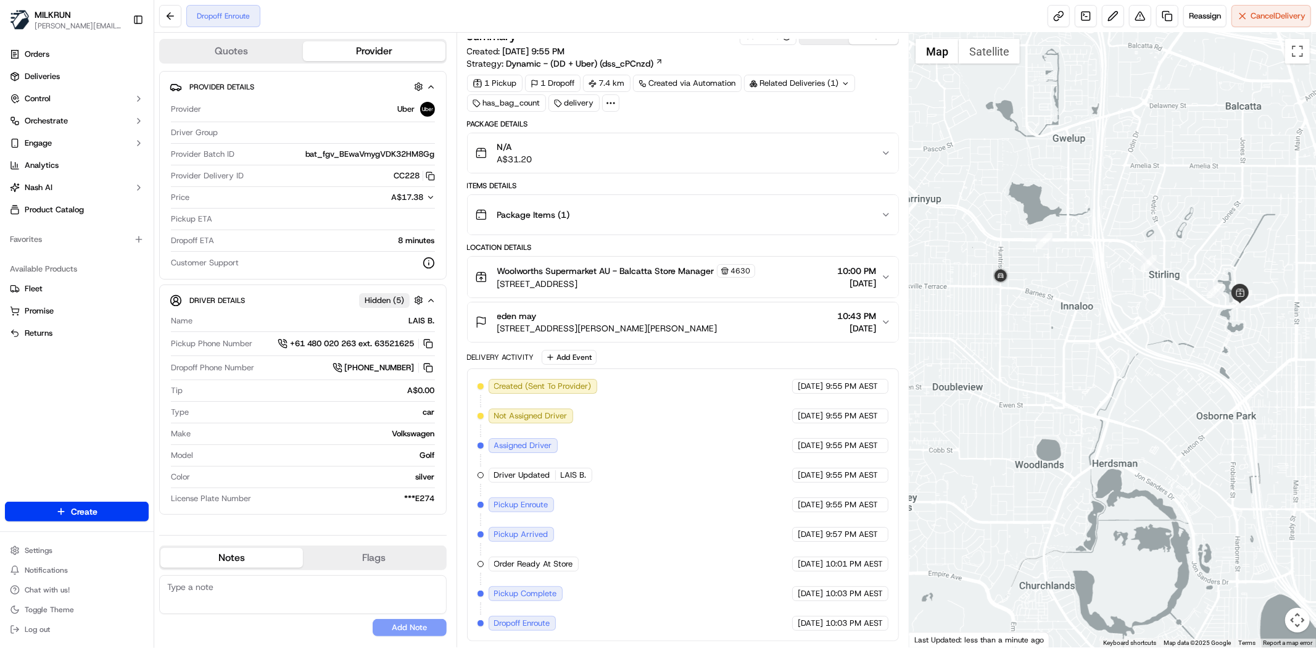
drag, startPoint x: 1112, startPoint y: 494, endPoint x: 1127, endPoint y: 453, distance: 43.3
click at [1127, 453] on div at bounding box center [1112, 340] width 407 height 615
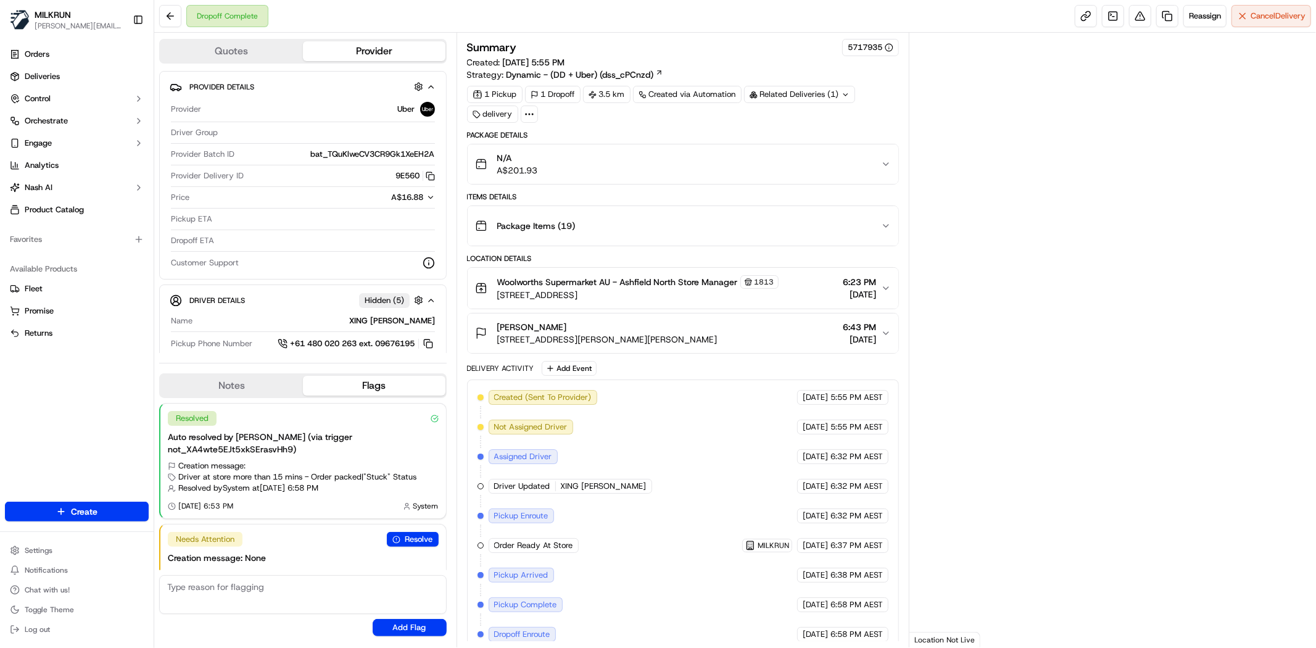
scroll to position [23, 0]
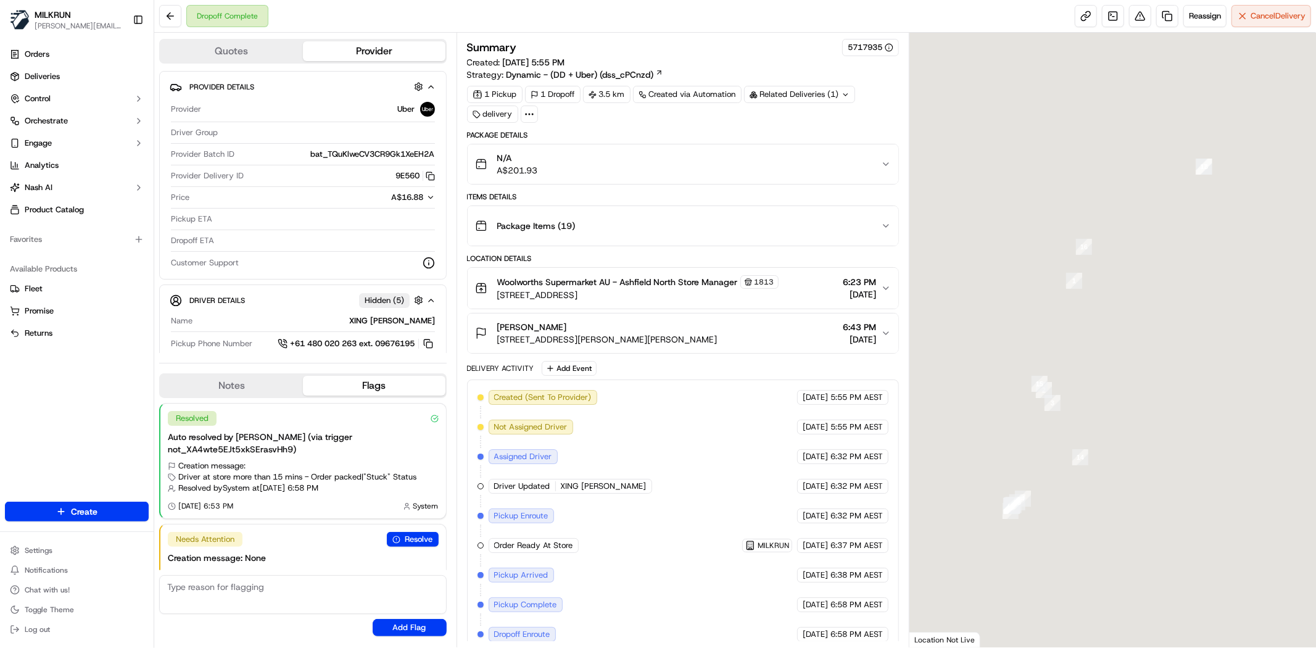
scroll to position [23, 0]
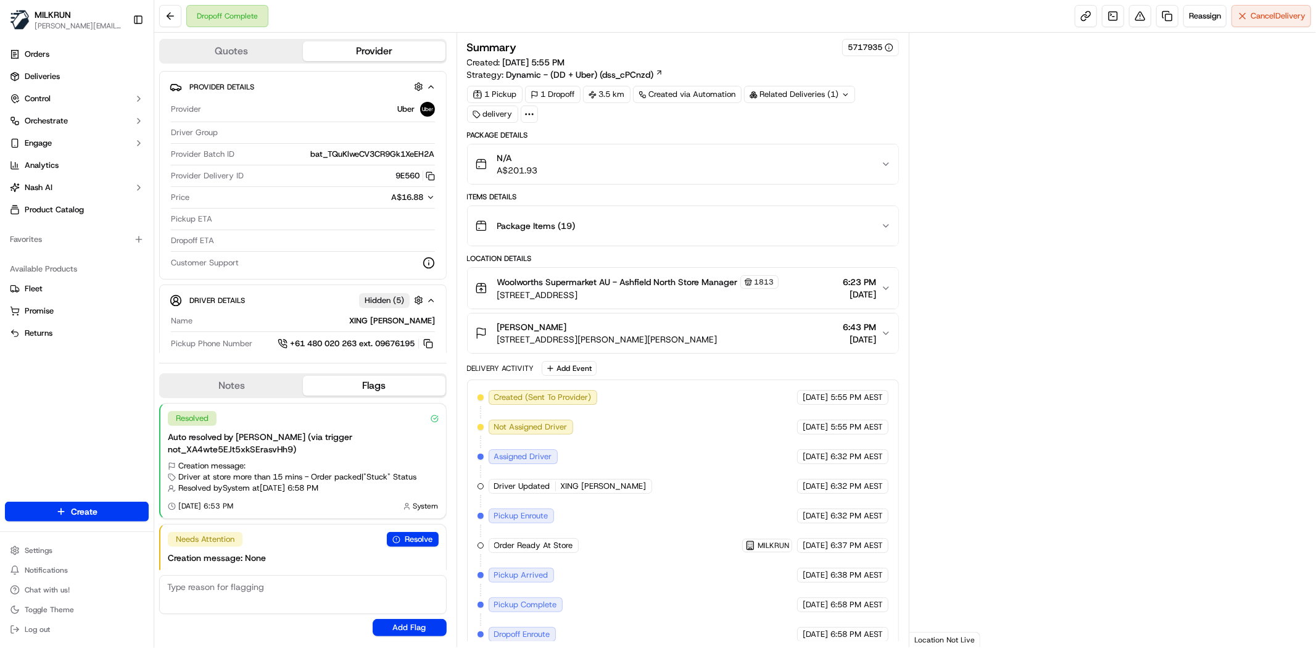
scroll to position [23, 0]
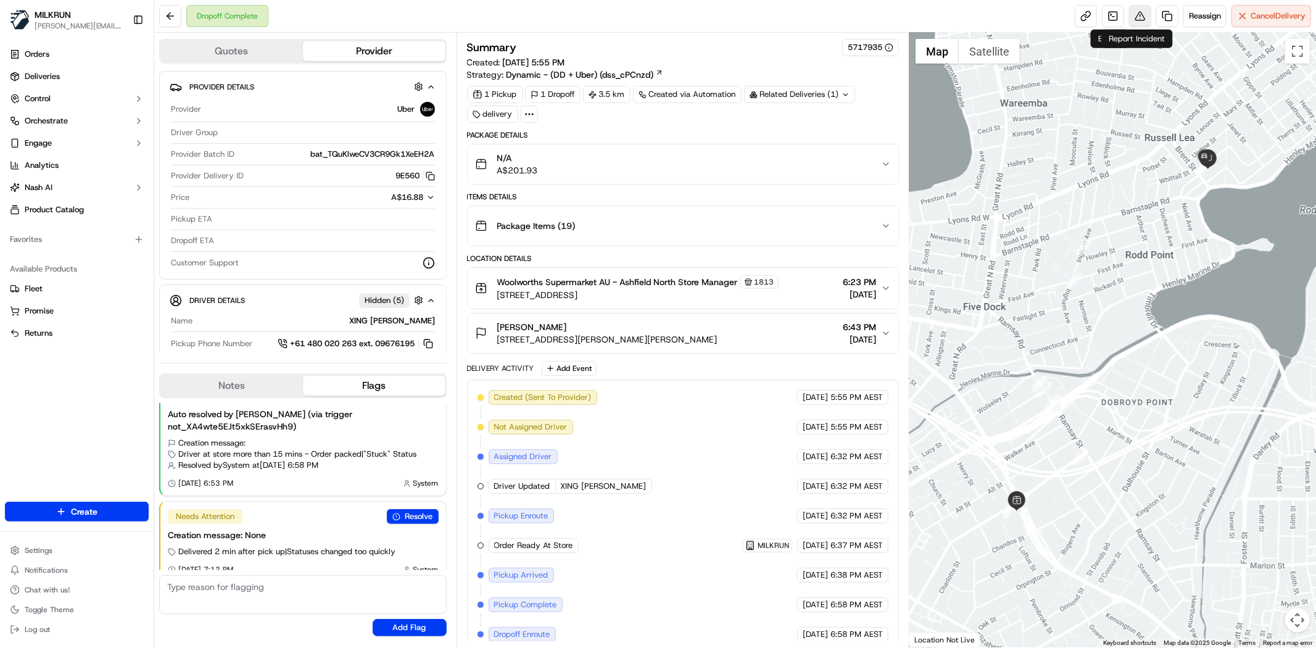
click at [1139, 13] on button at bounding box center [1140, 16] width 22 height 22
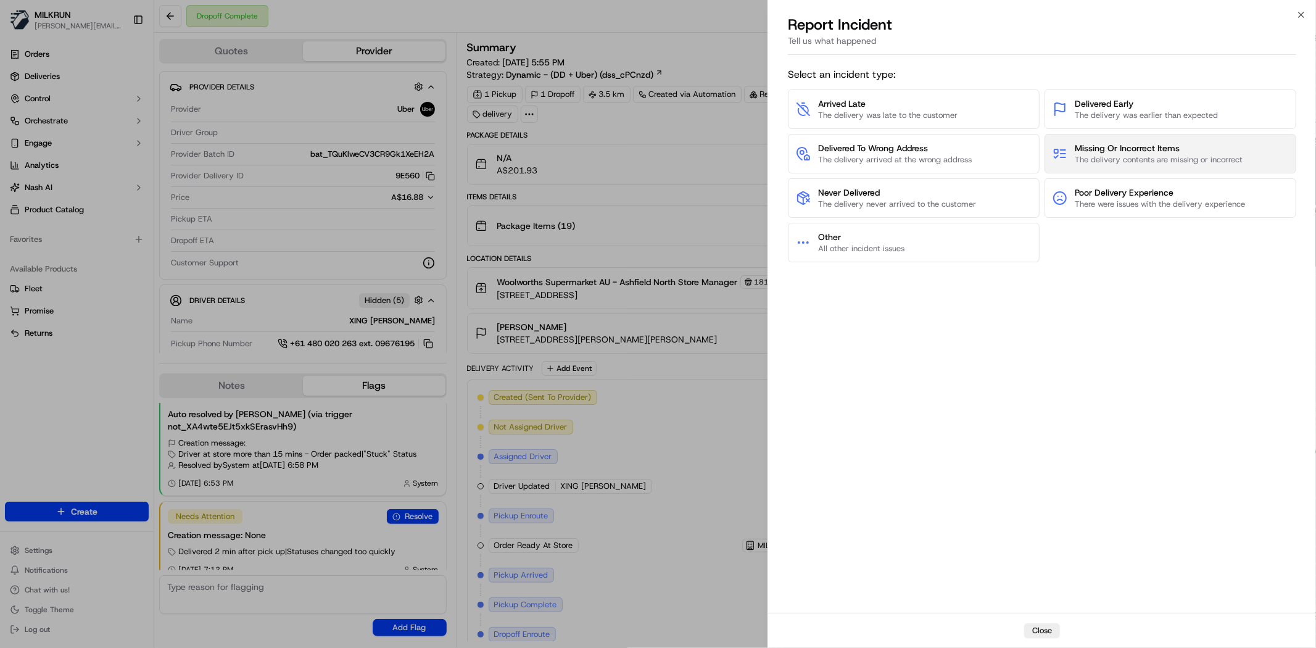
click at [1123, 151] on span "Missing Or Incorrect Items" at bounding box center [1159, 148] width 168 height 12
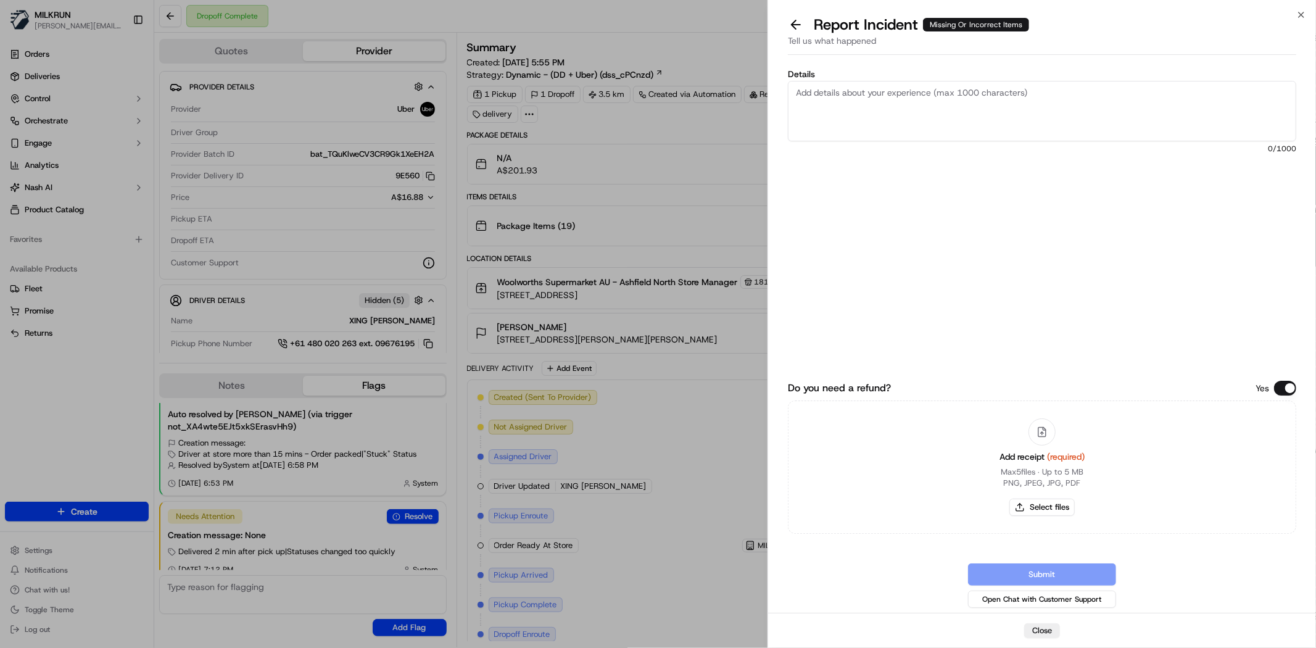
click at [942, 123] on textarea "Details" at bounding box center [1042, 111] width 508 height 60
paste textarea "Vileda [PERSON_NAME] Smooth Silverlined Gloves Medium Pair Each $4.00 x1 $4.00 …"
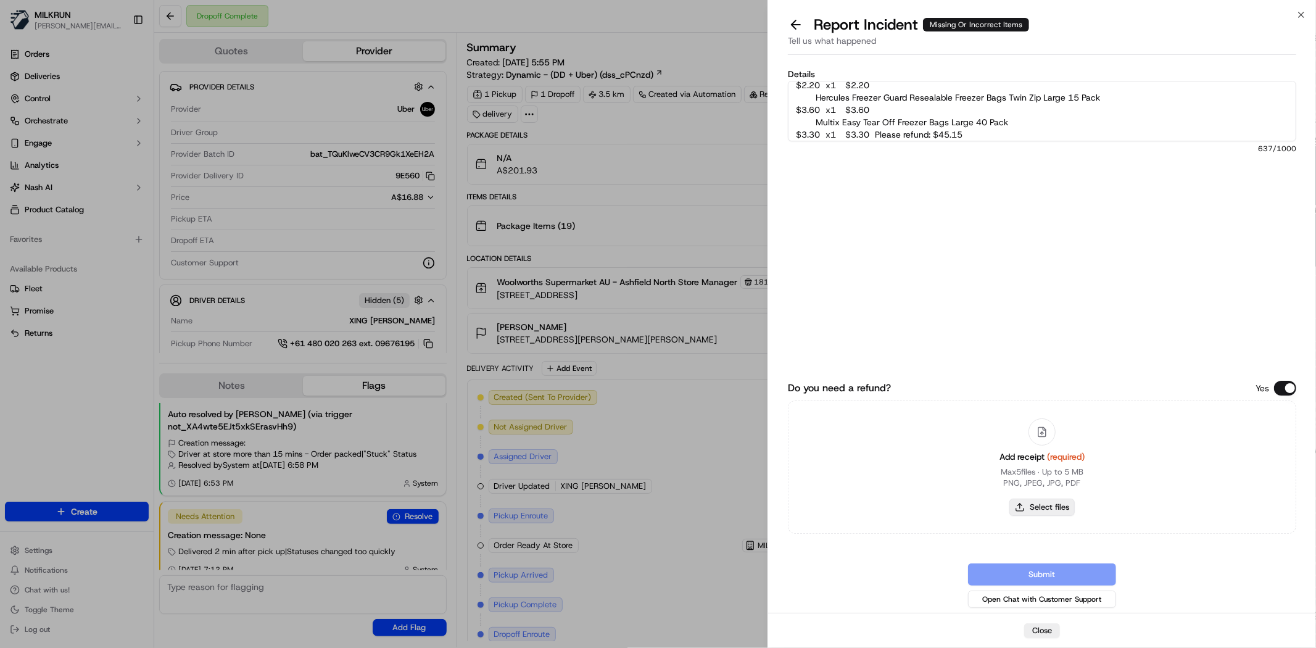
type textarea "Customer missing several items. Vileda [PERSON_NAME] Smooth Silverlined Gloves …"
click at [1057, 504] on button "Select files" at bounding box center [1041, 507] width 65 height 17
click at [1113, 131] on textarea "Customer missing several items. Vileda [PERSON_NAME] Smooth Silverlined Gloves …" at bounding box center [1042, 111] width 508 height 60
click at [1059, 502] on button "Select files" at bounding box center [1041, 507] width 65 height 17
type input "C:\fakepath\11.png"
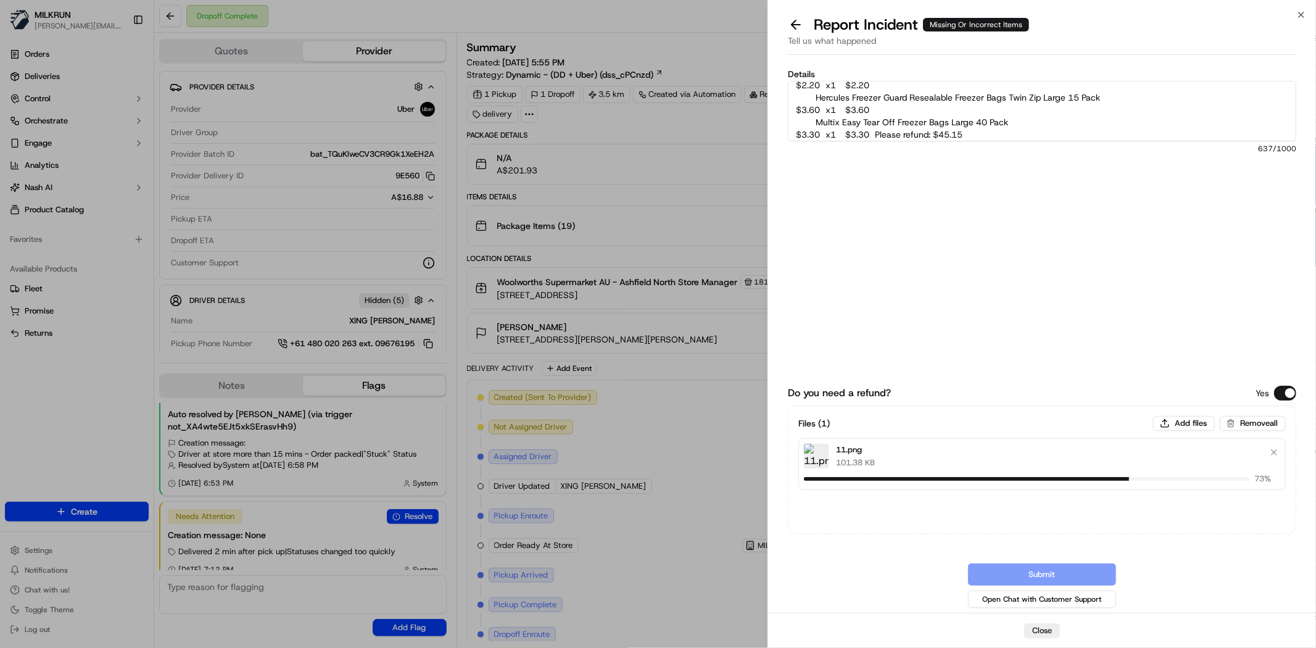
click at [1189, 408] on div "Files ( 1 ) Add files Remove all 11.png 101.38 KB 73 %" at bounding box center [1042, 469] width 508 height 128
click at [1189, 420] on button "Add files" at bounding box center [1184, 423] width 62 height 15
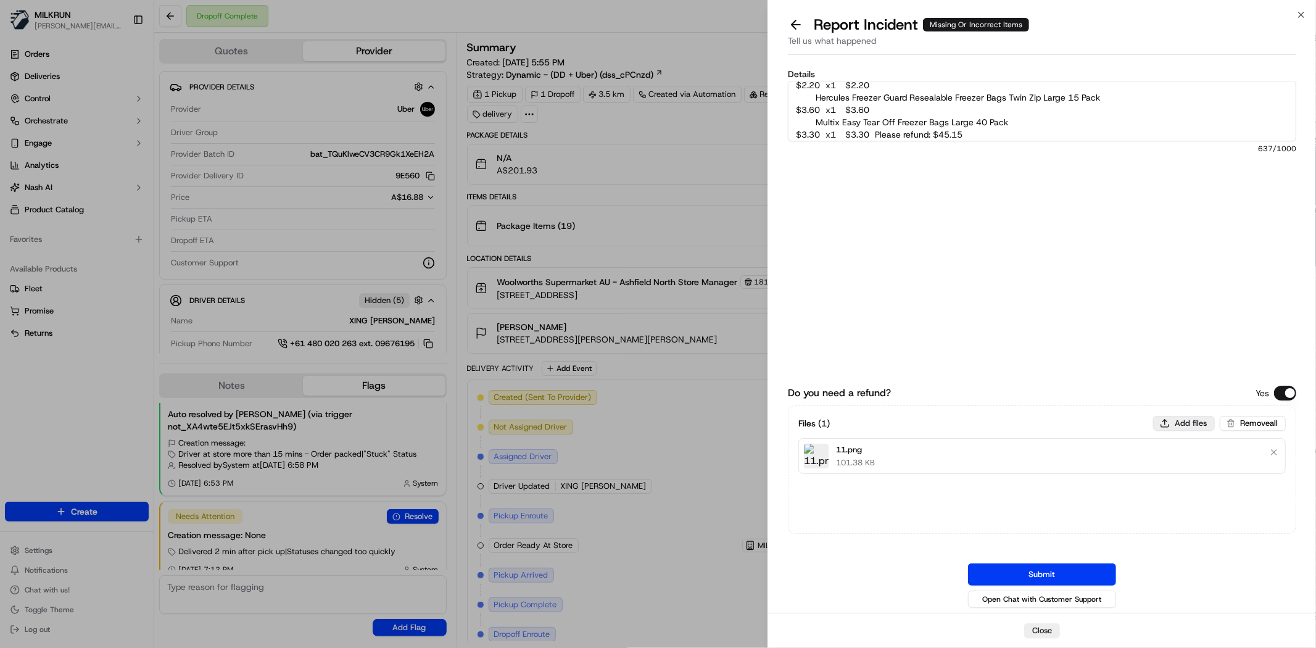
type input "C:\fakepath\22.png"
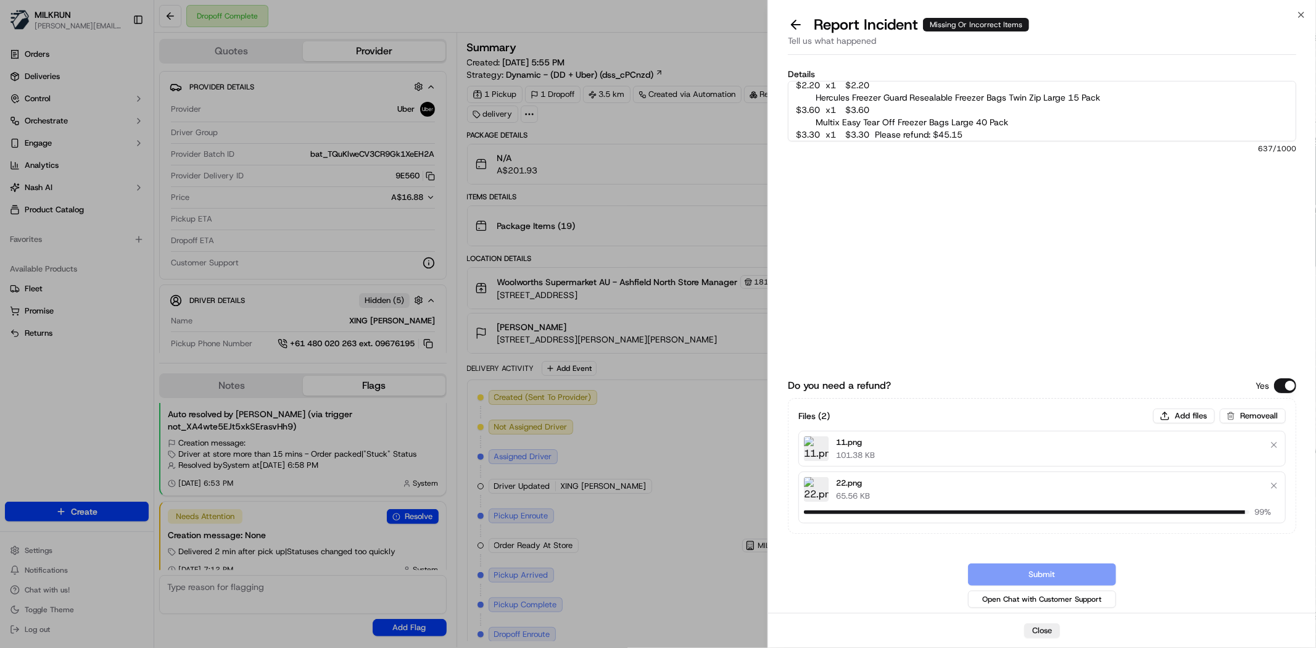
click at [1158, 105] on textarea "Customer missing several items. Vileda [PERSON_NAME] Smooth Silverlined Gloves …" at bounding box center [1042, 111] width 508 height 60
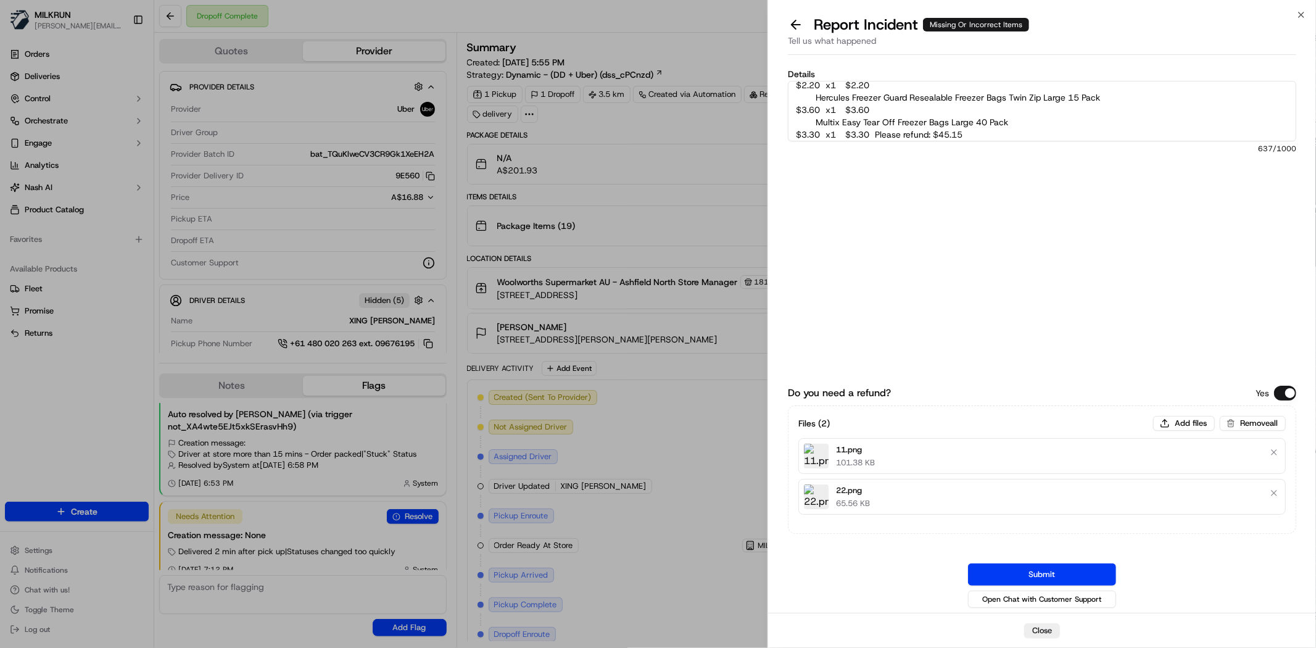
click at [1040, 562] on div "Do you need a refund? Yes Files ( 2 ) Add files Remove all 11.png 101.38 KB 22.…" at bounding box center [1042, 454] width 508 height 312
click at [1040, 570] on button "Submit" at bounding box center [1042, 574] width 148 height 22
